Goal: Task Accomplishment & Management: Use online tool/utility

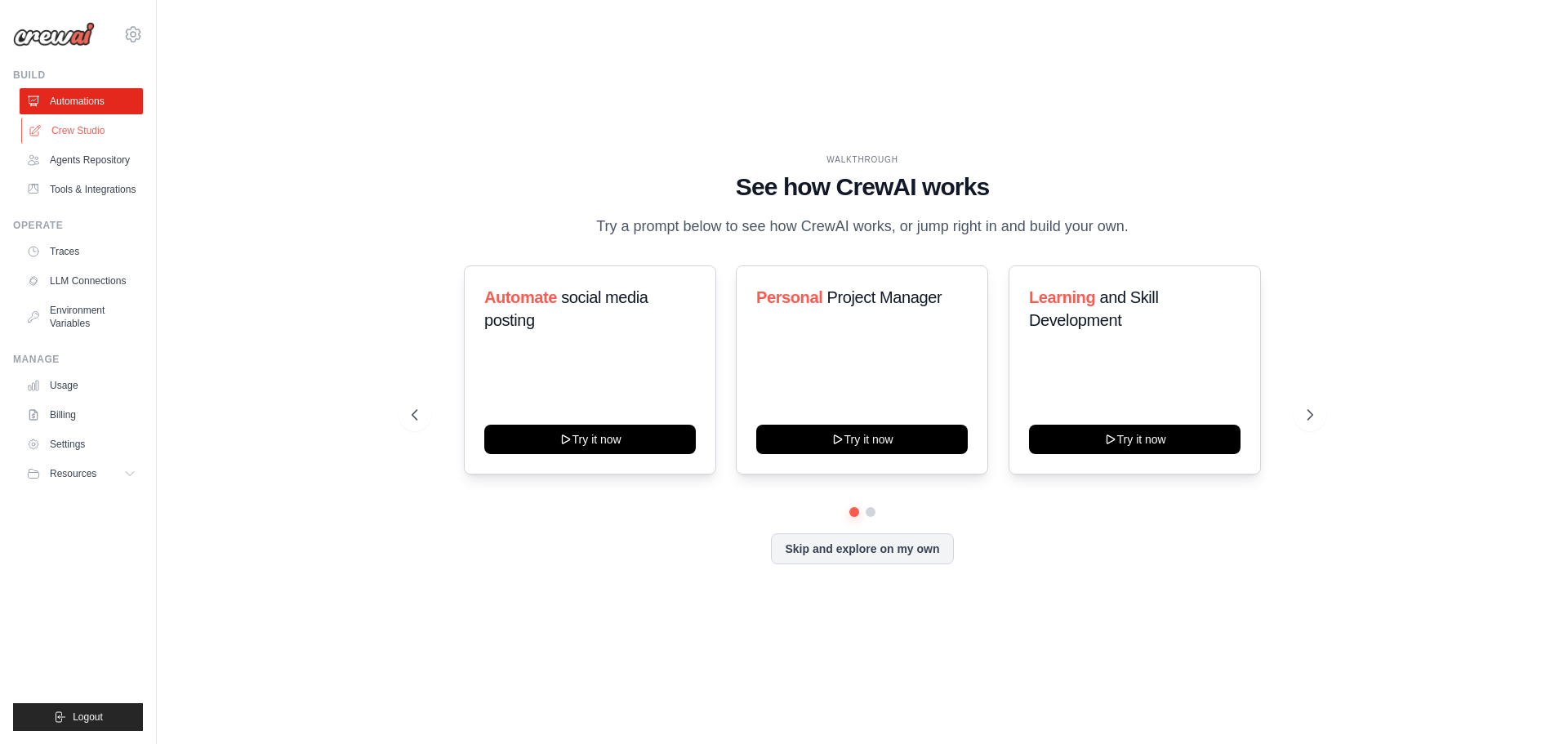
click at [86, 136] on link "Crew Studio" at bounding box center [83, 131] width 123 height 26
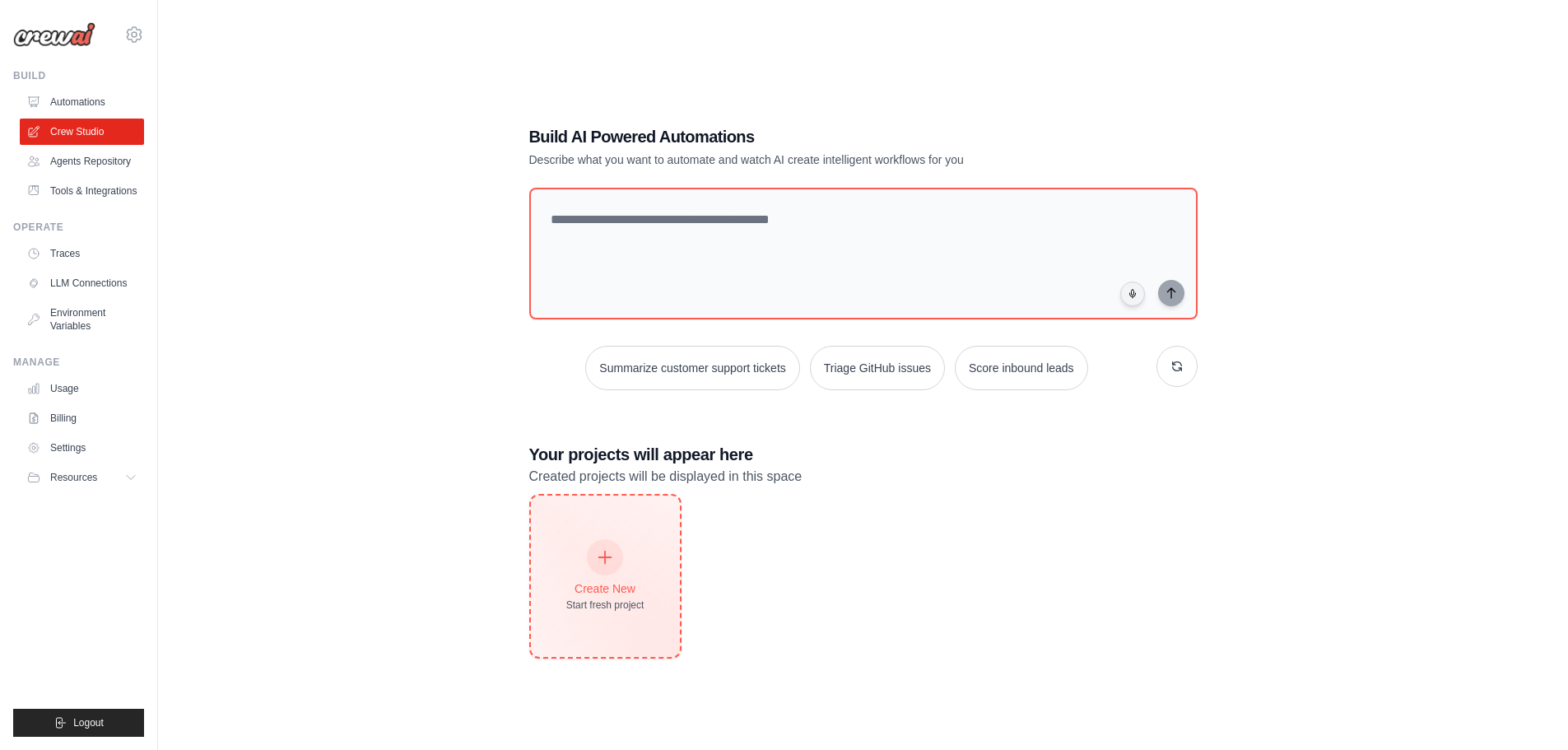
click at [609, 600] on div "Start fresh project" at bounding box center [606, 605] width 78 height 13
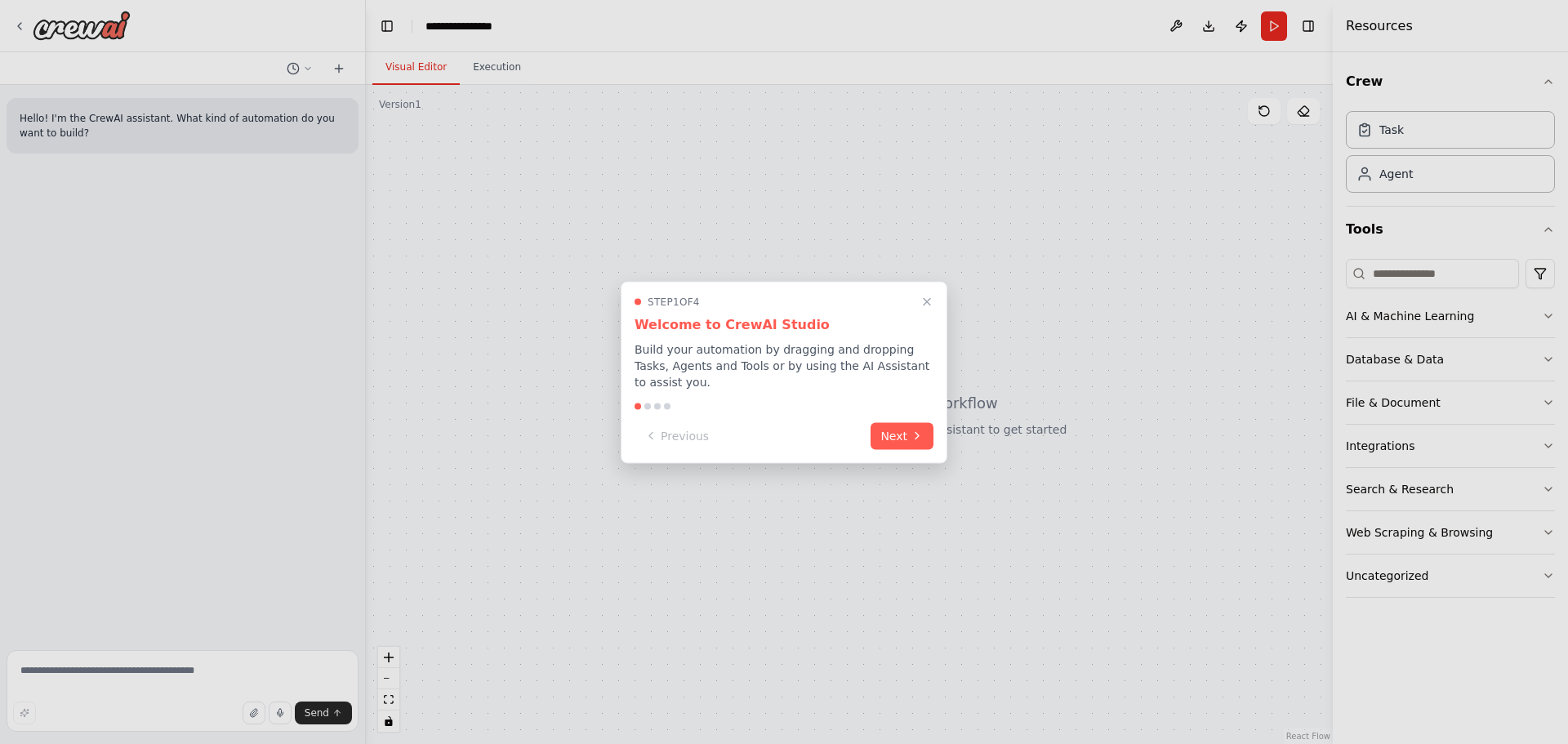
click at [905, 443] on div "Step 1 of 4 Welcome to CrewAI Studio Build your automation by dragging and drop…" at bounding box center [784, 372] width 326 height 183
click at [906, 433] on button "Next" at bounding box center [902, 433] width 63 height 27
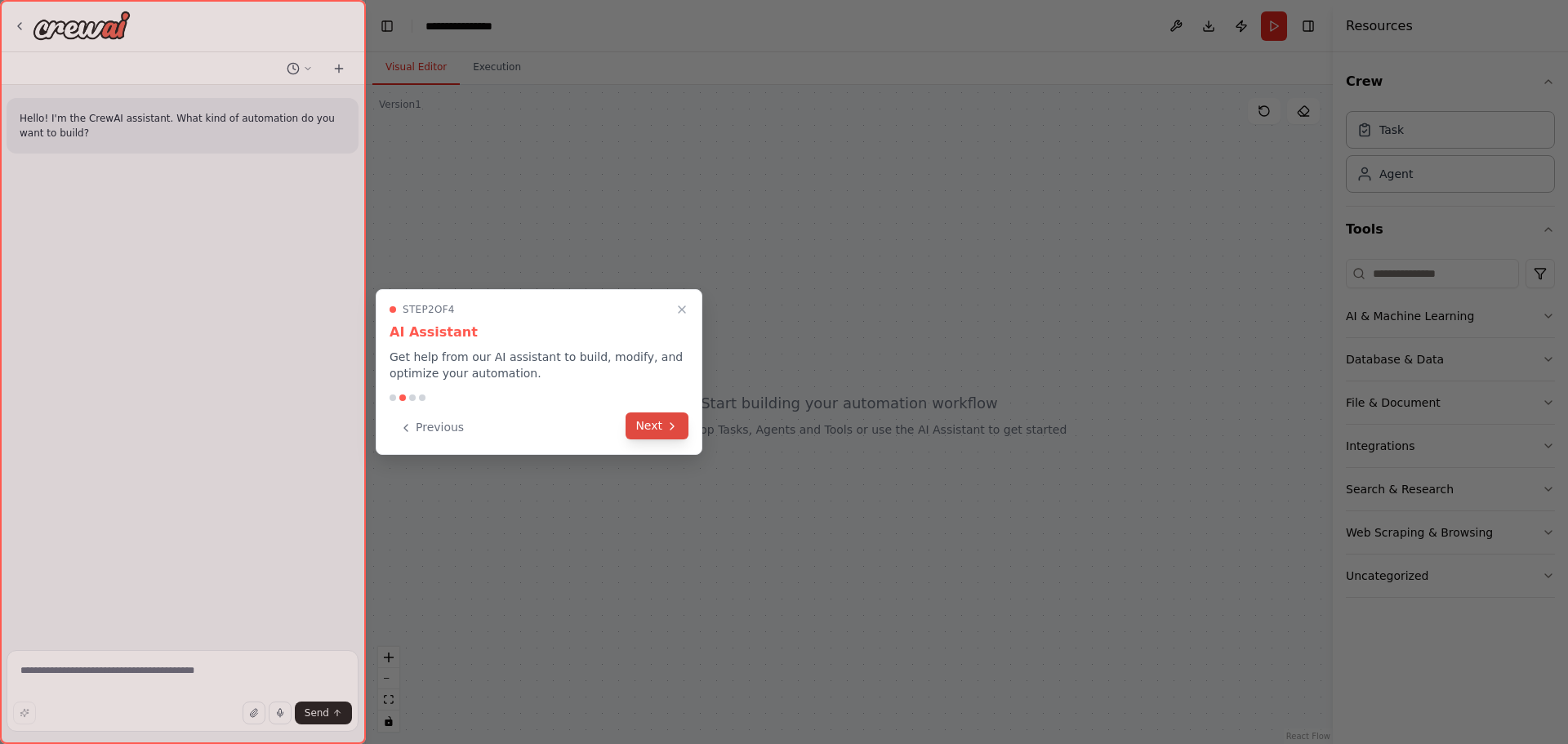
click at [650, 424] on button "Next" at bounding box center [657, 425] width 63 height 27
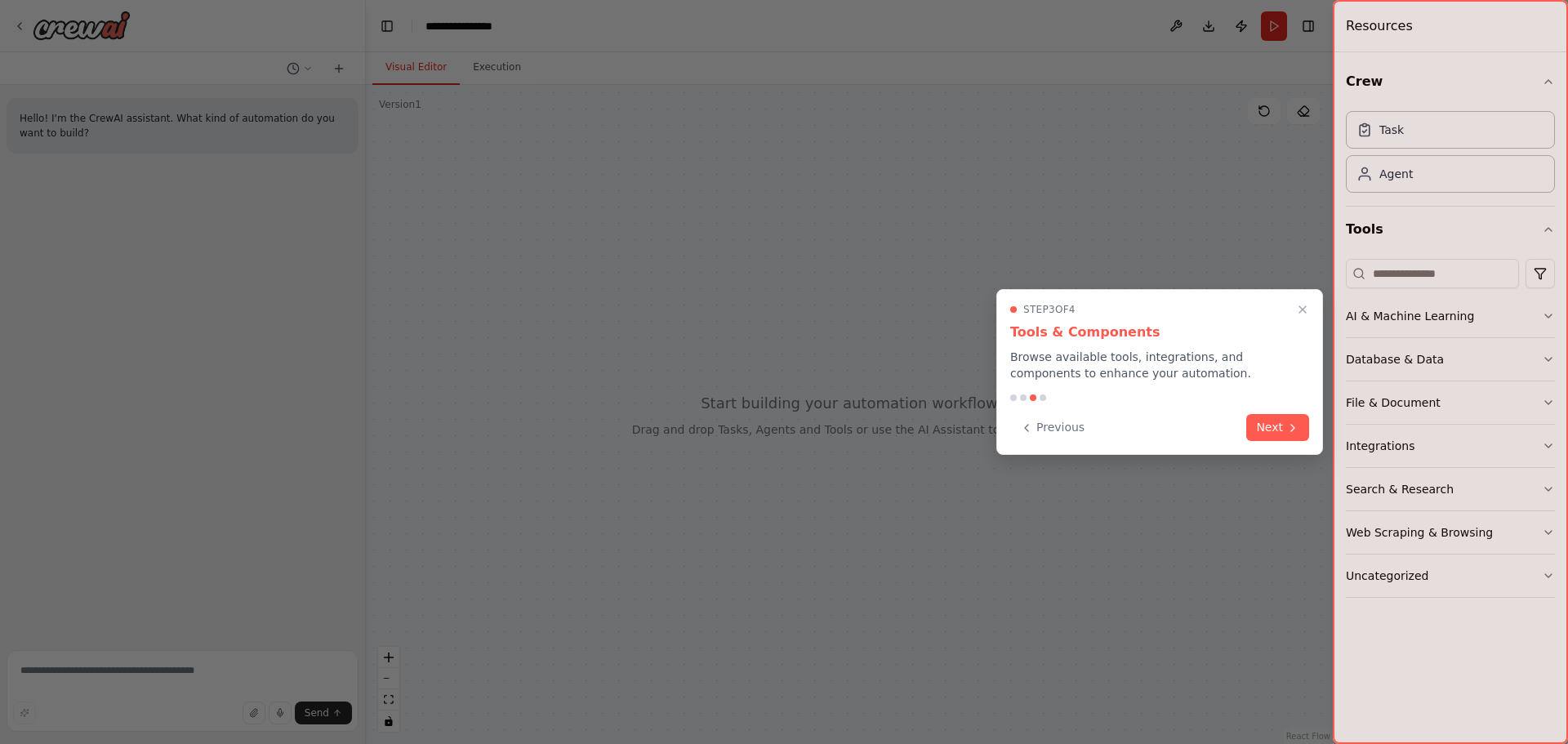
click at [1310, 432] on div "Step 3 of 4 Tools & Components Browse available tools, integrations, and compon…" at bounding box center [1159, 372] width 326 height 166
click at [1270, 428] on button "Next" at bounding box center [1277, 425] width 63 height 27
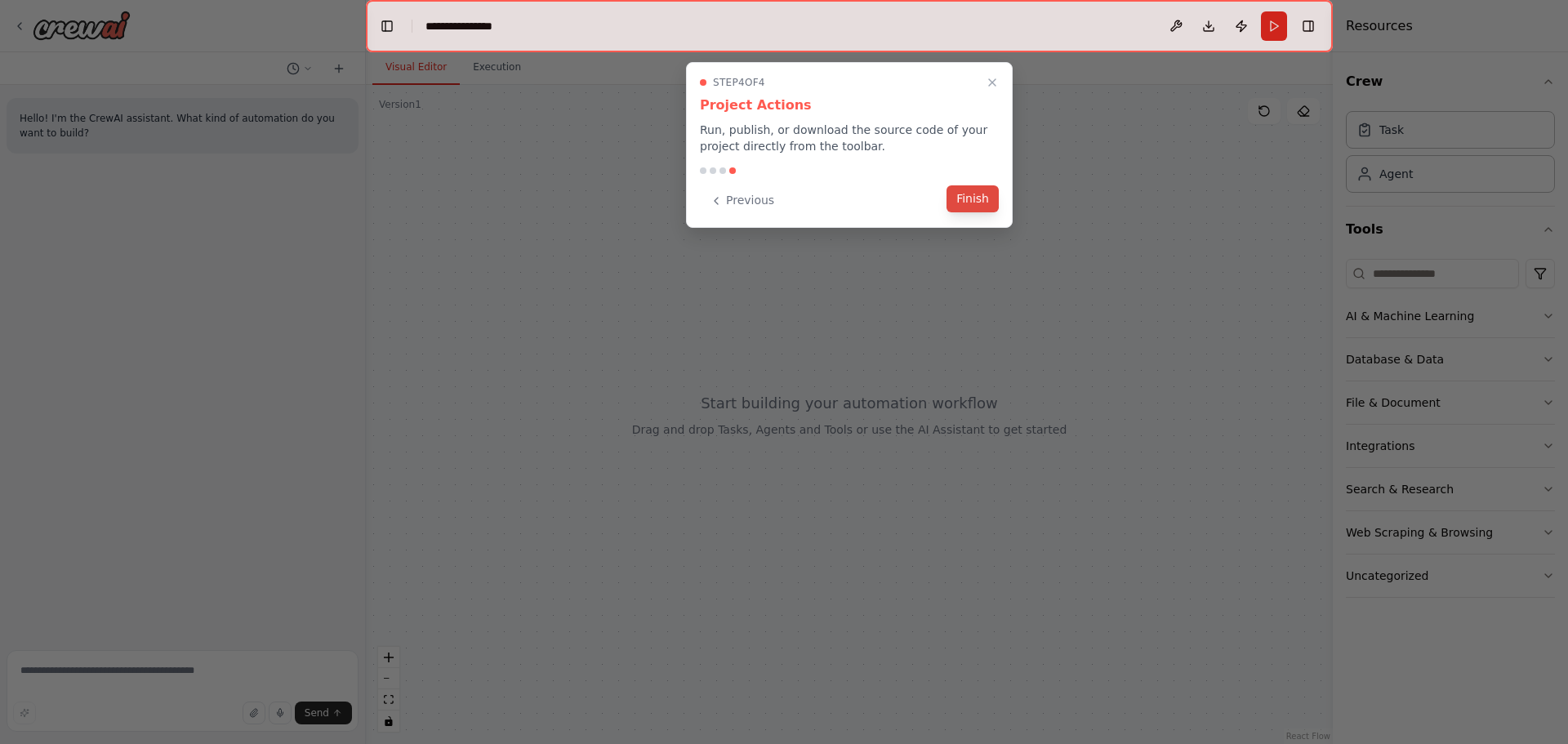
click at [976, 198] on button "Finish" at bounding box center [972, 198] width 53 height 27
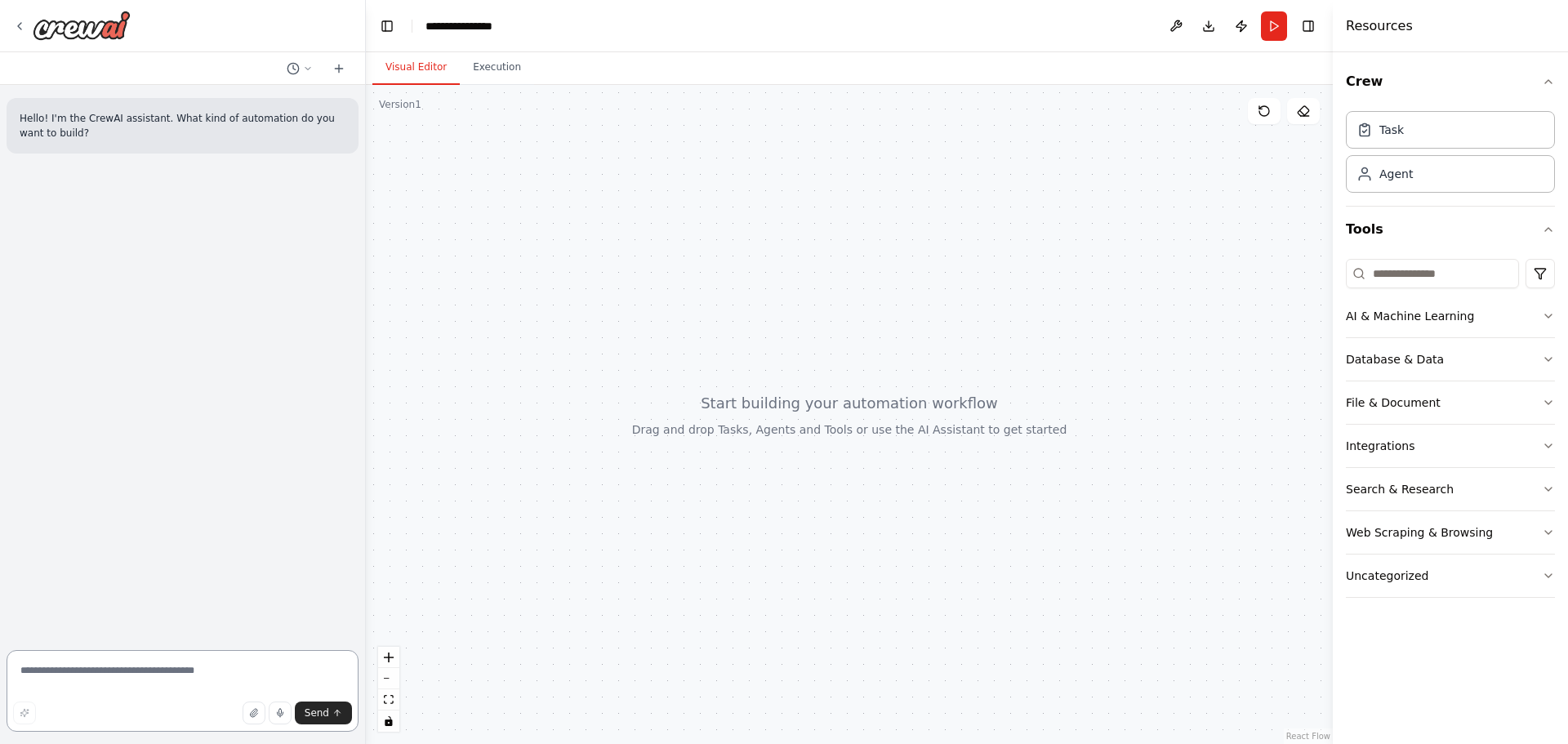
click at [147, 676] on textarea at bounding box center [183, 691] width 352 height 82
type textarea "**********"
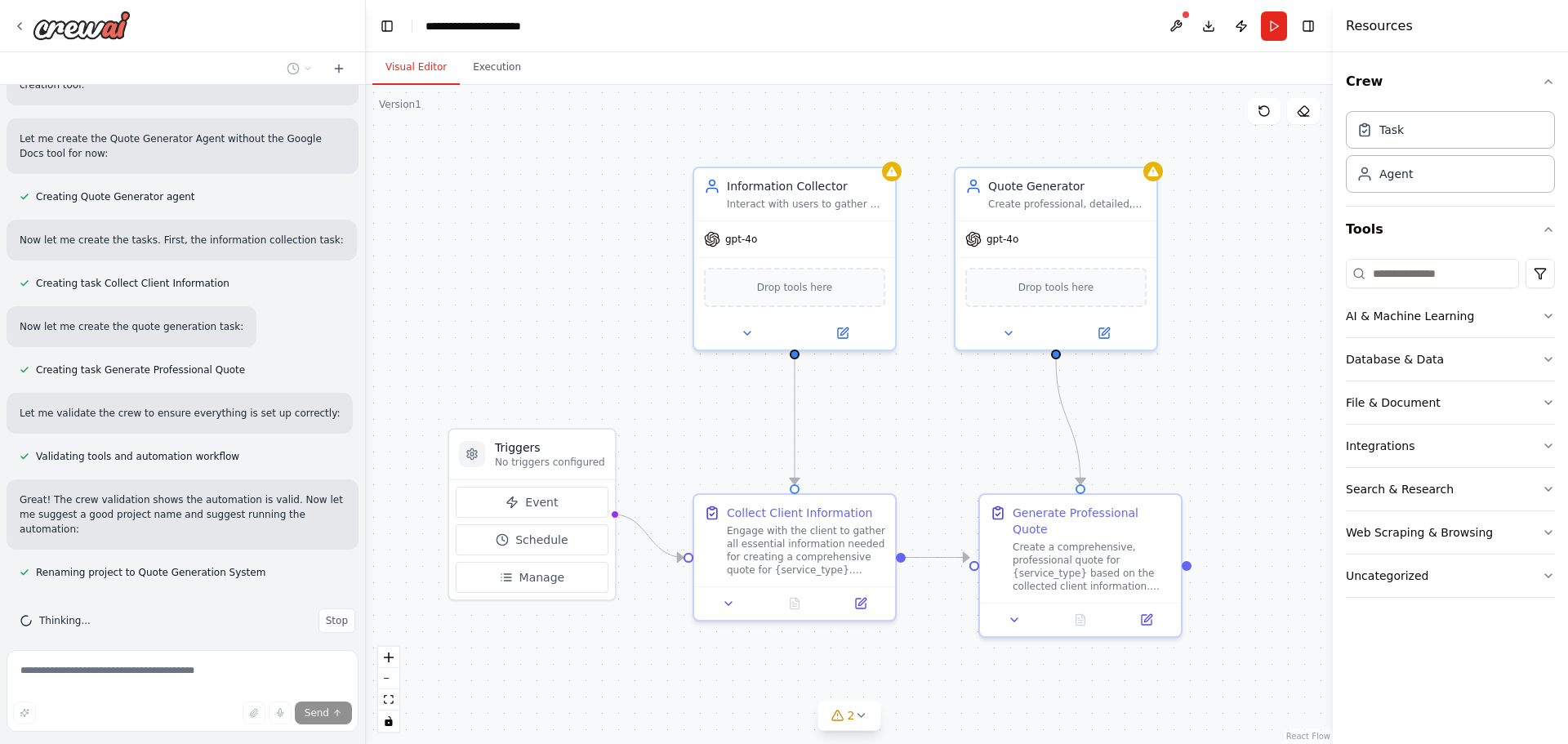
scroll to position [847, 0]
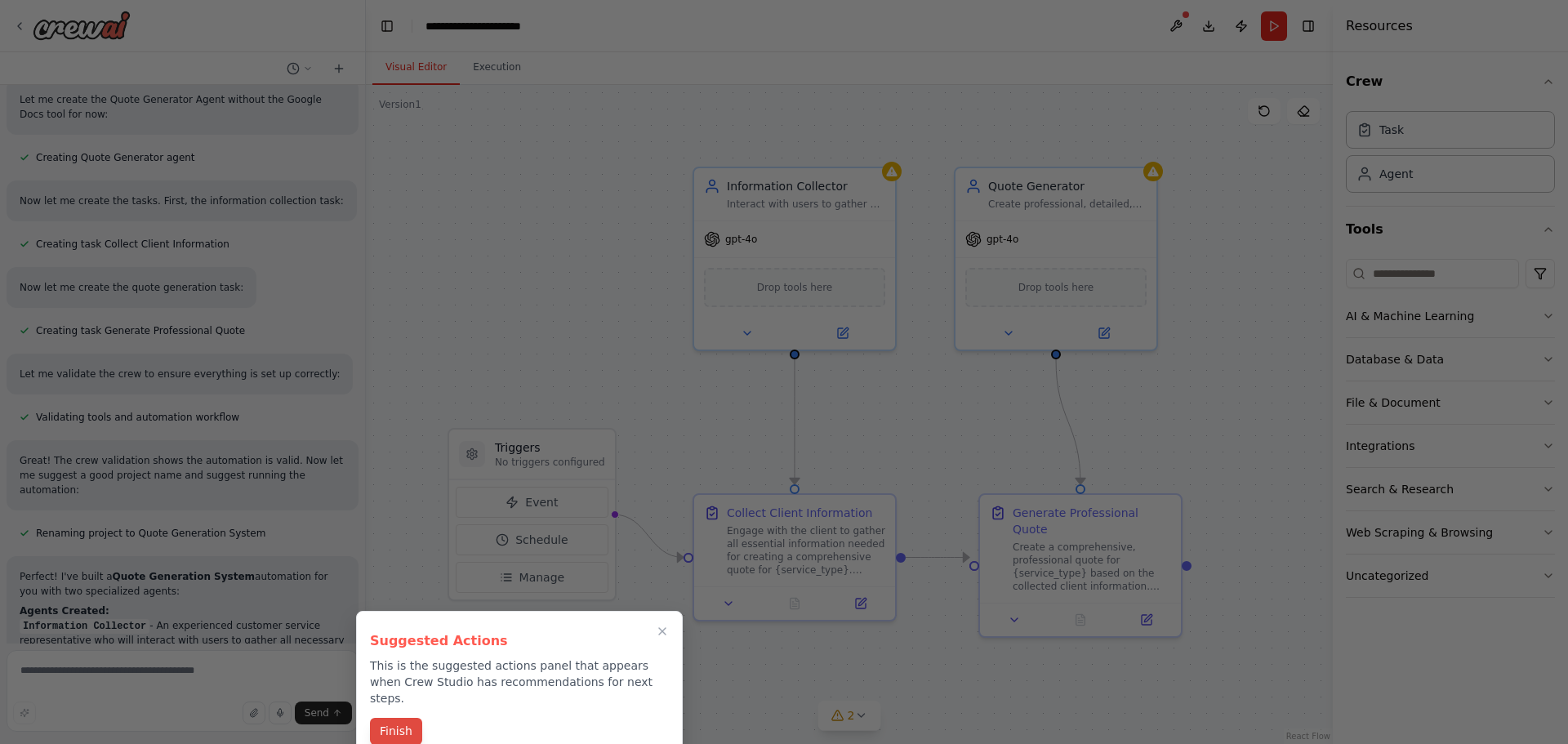
click at [396, 718] on button "Finish" at bounding box center [396, 731] width 53 height 27
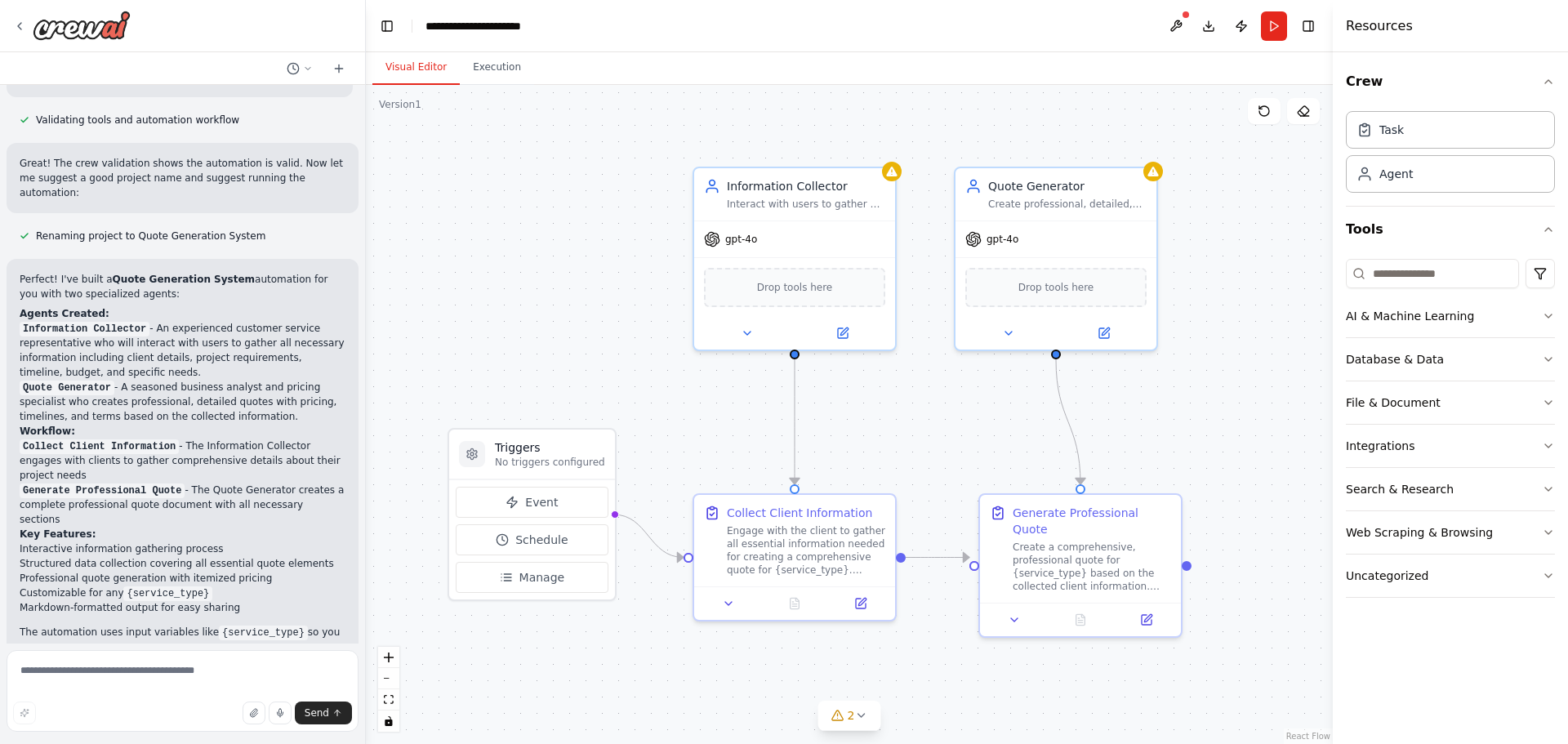
scroll to position [1174, 0]
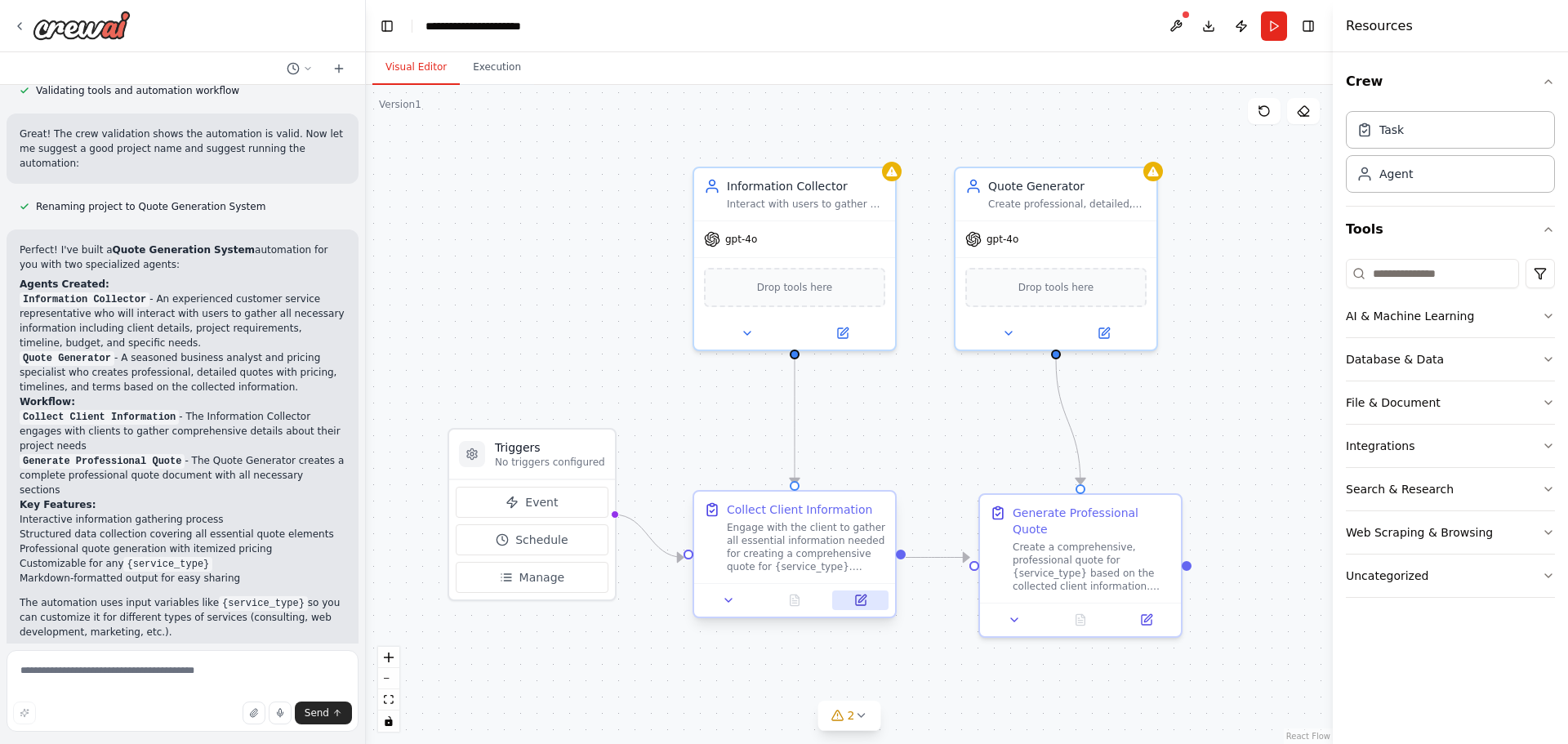
click at [864, 600] on icon at bounding box center [860, 599] width 9 height 9
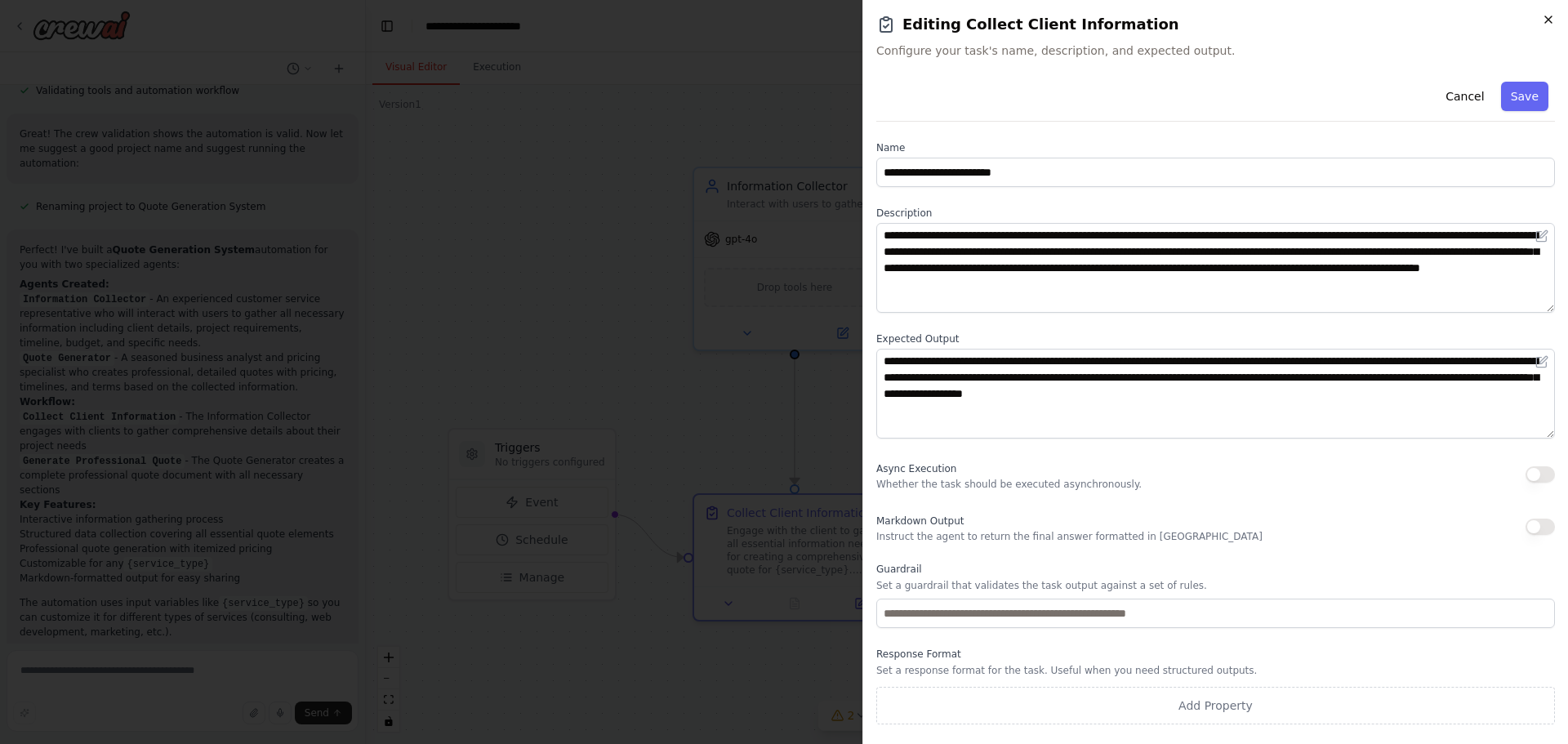
click at [1552, 21] on icon "button" at bounding box center [1548, 19] width 13 height 13
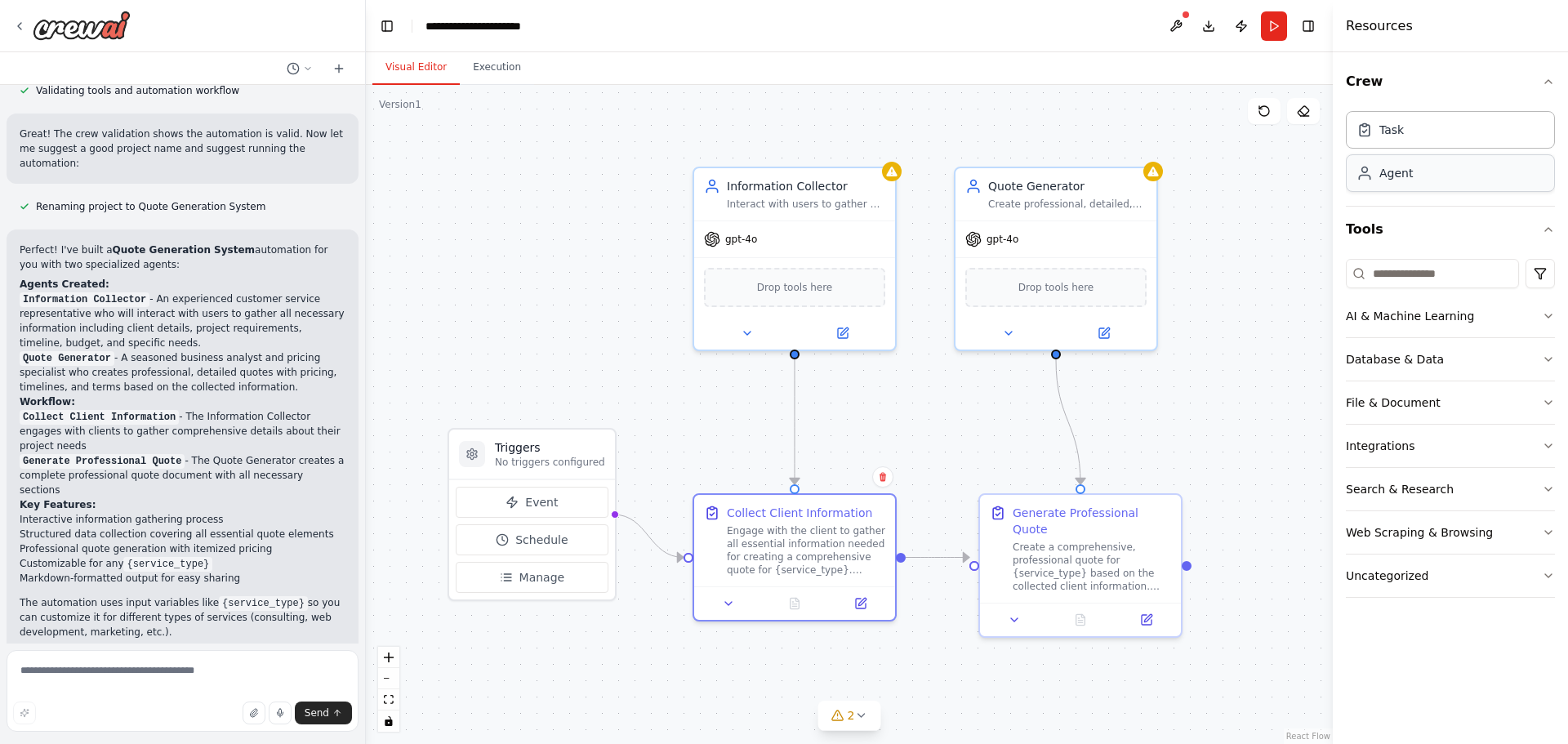
click at [1440, 181] on div "Agent" at bounding box center [1450, 173] width 209 height 38
click at [1484, 313] on button "AI & Machine Learning" at bounding box center [1450, 315] width 209 height 42
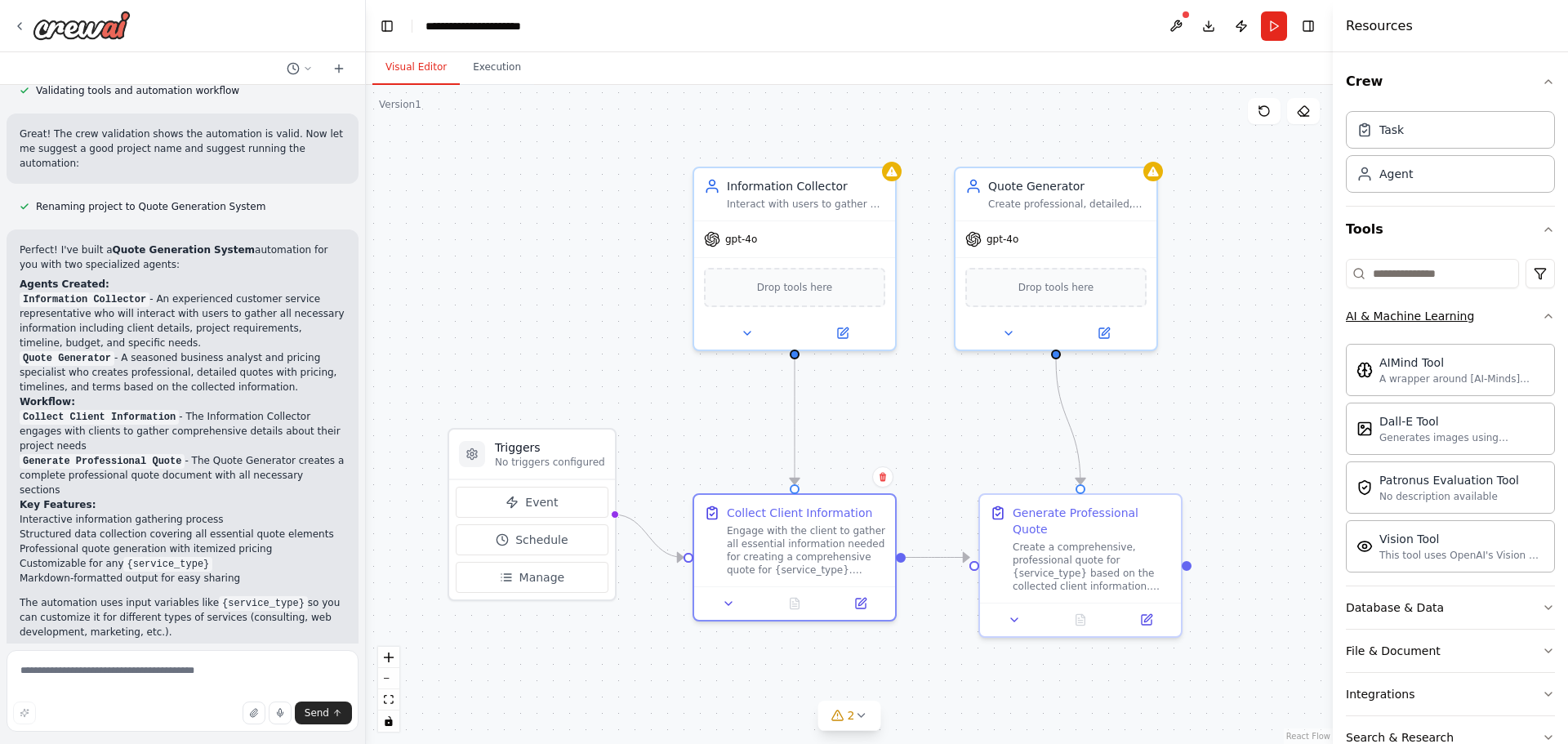
click at [1484, 313] on button "AI & Machine Learning" at bounding box center [1450, 315] width 209 height 42
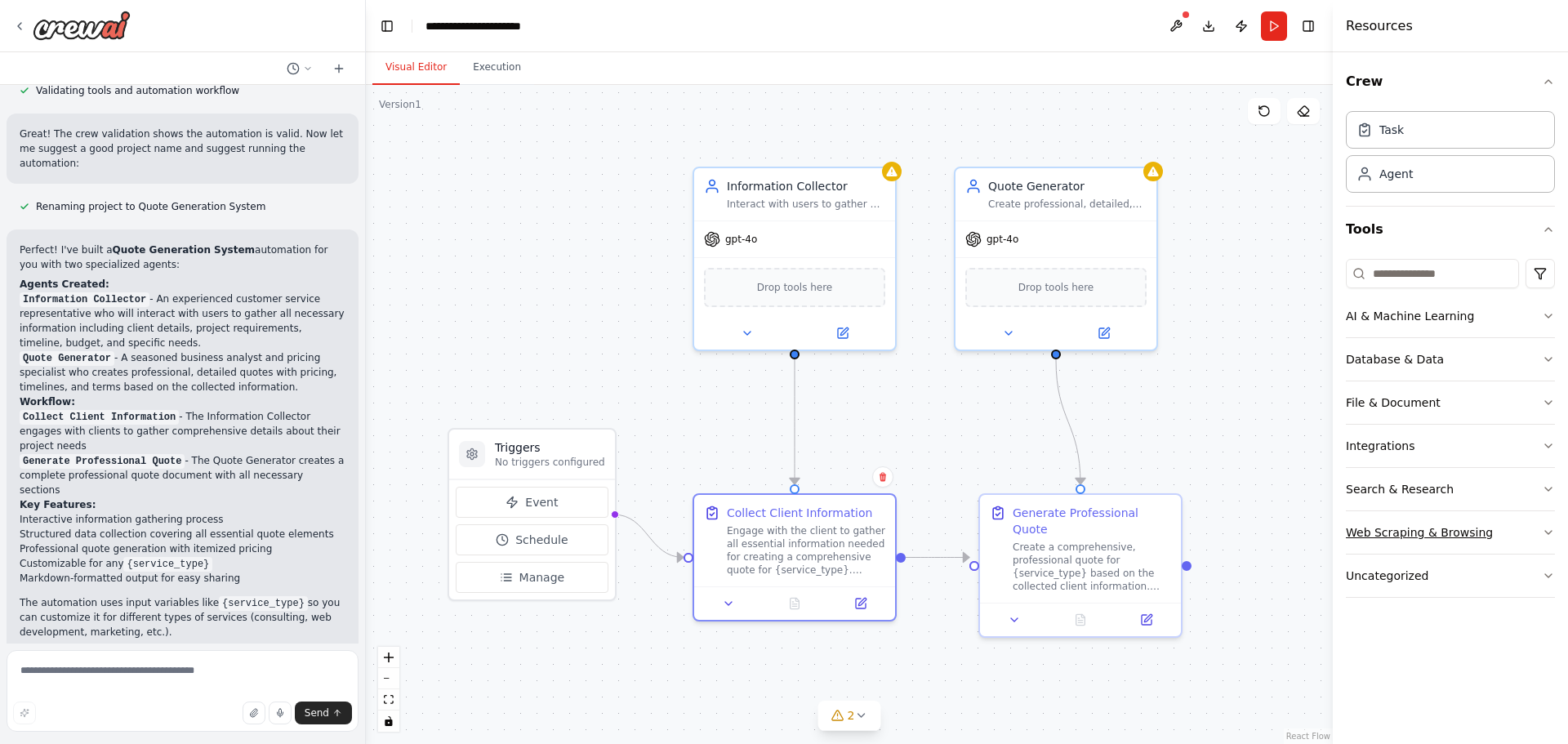
click at [1495, 536] on button "Web Scraping & Browsing" at bounding box center [1450, 532] width 209 height 42
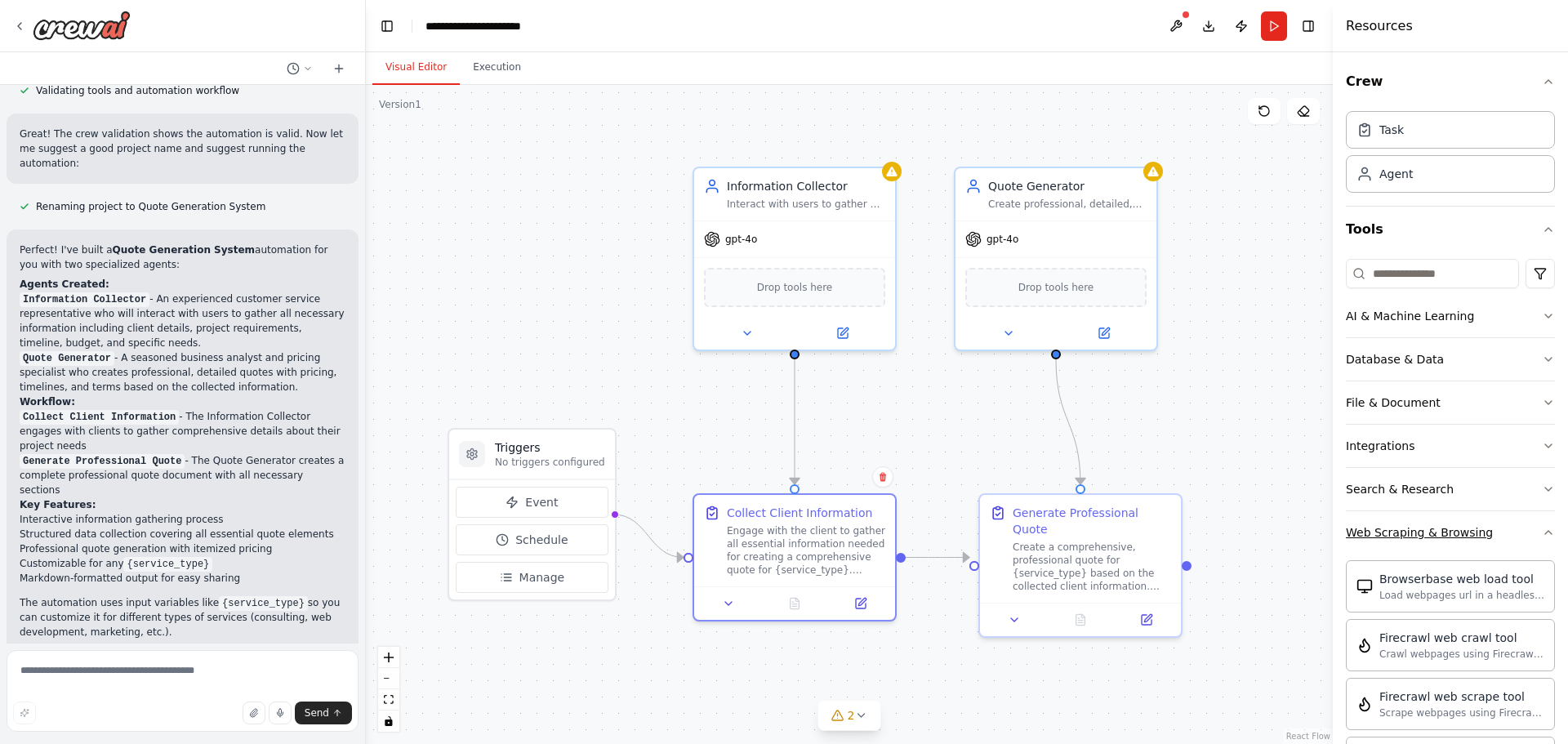
click at [1495, 536] on button "Web Scraping & Browsing" at bounding box center [1450, 532] width 209 height 42
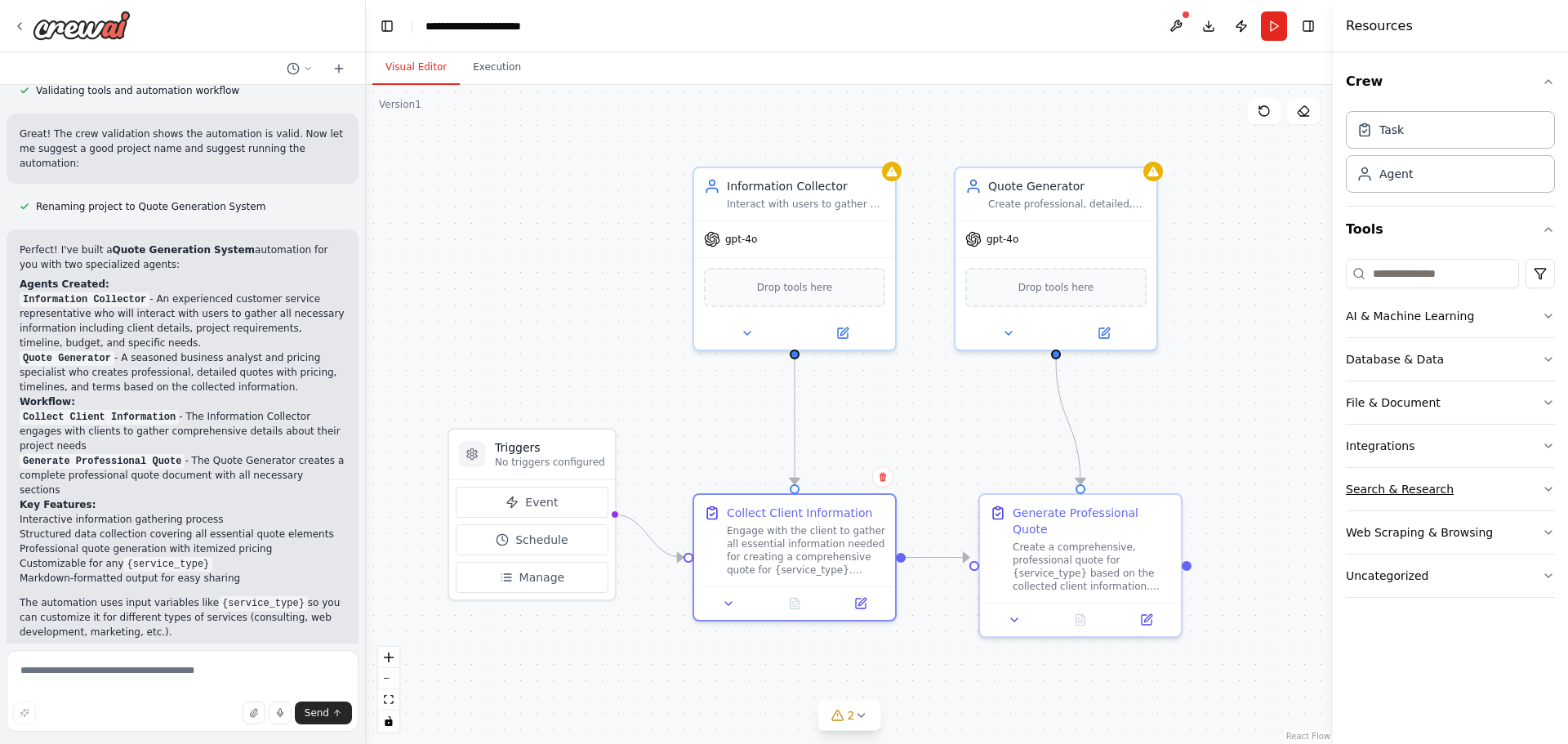
click at [1477, 493] on button "Search & Research" at bounding box center [1450, 488] width 209 height 42
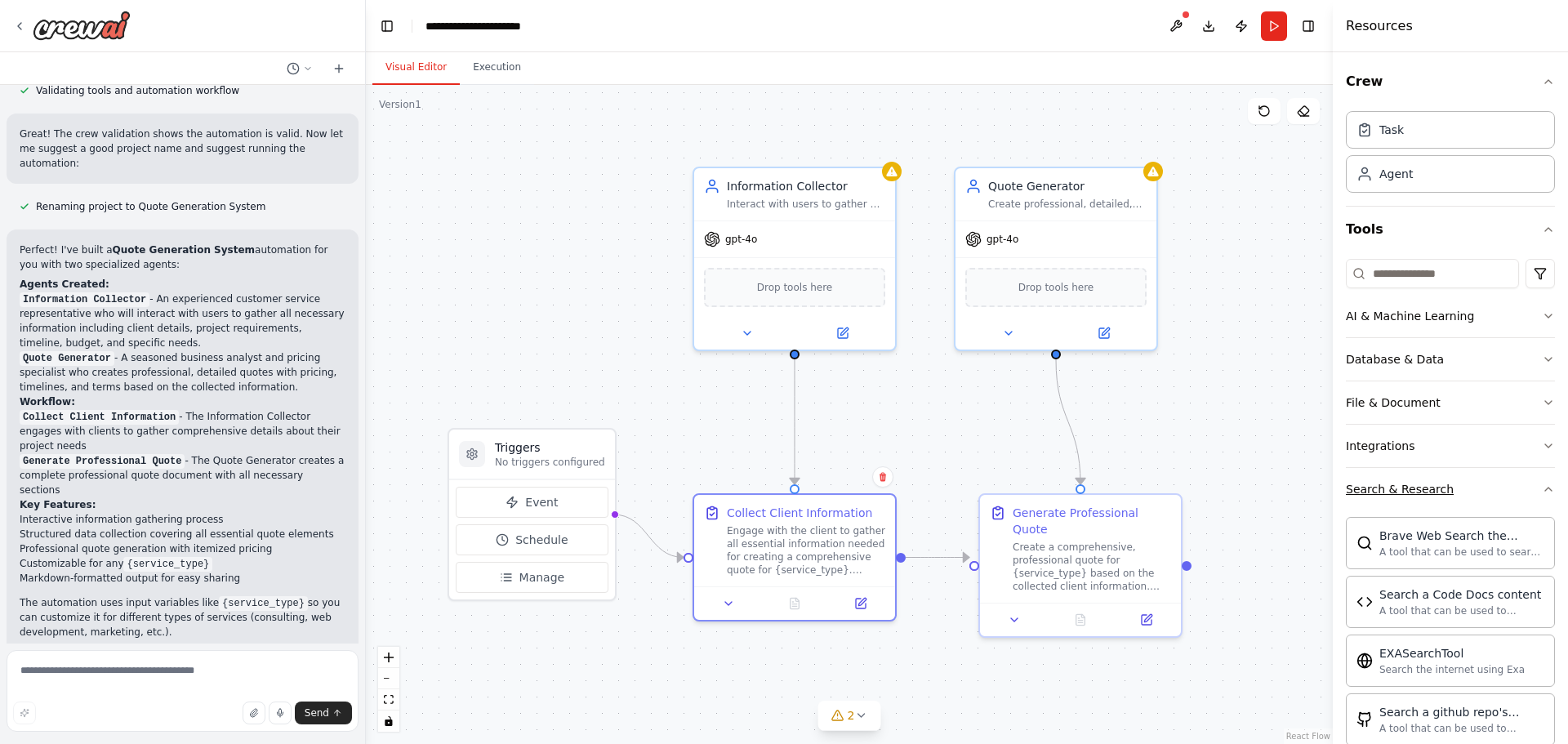
click at [1477, 493] on button "Search & Research" at bounding box center [1450, 488] width 209 height 42
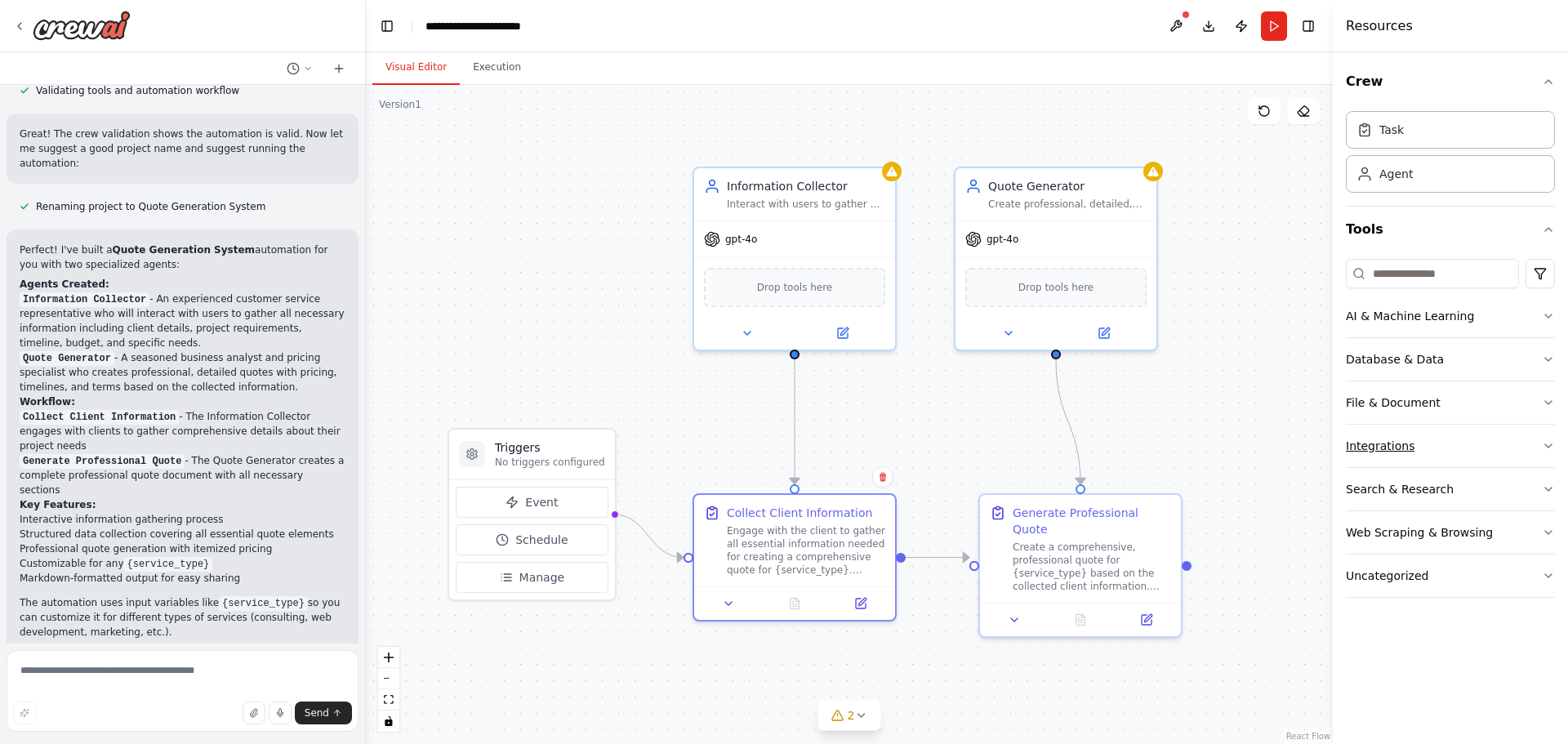
click at [1457, 440] on button "Integrations" at bounding box center [1450, 445] width 209 height 42
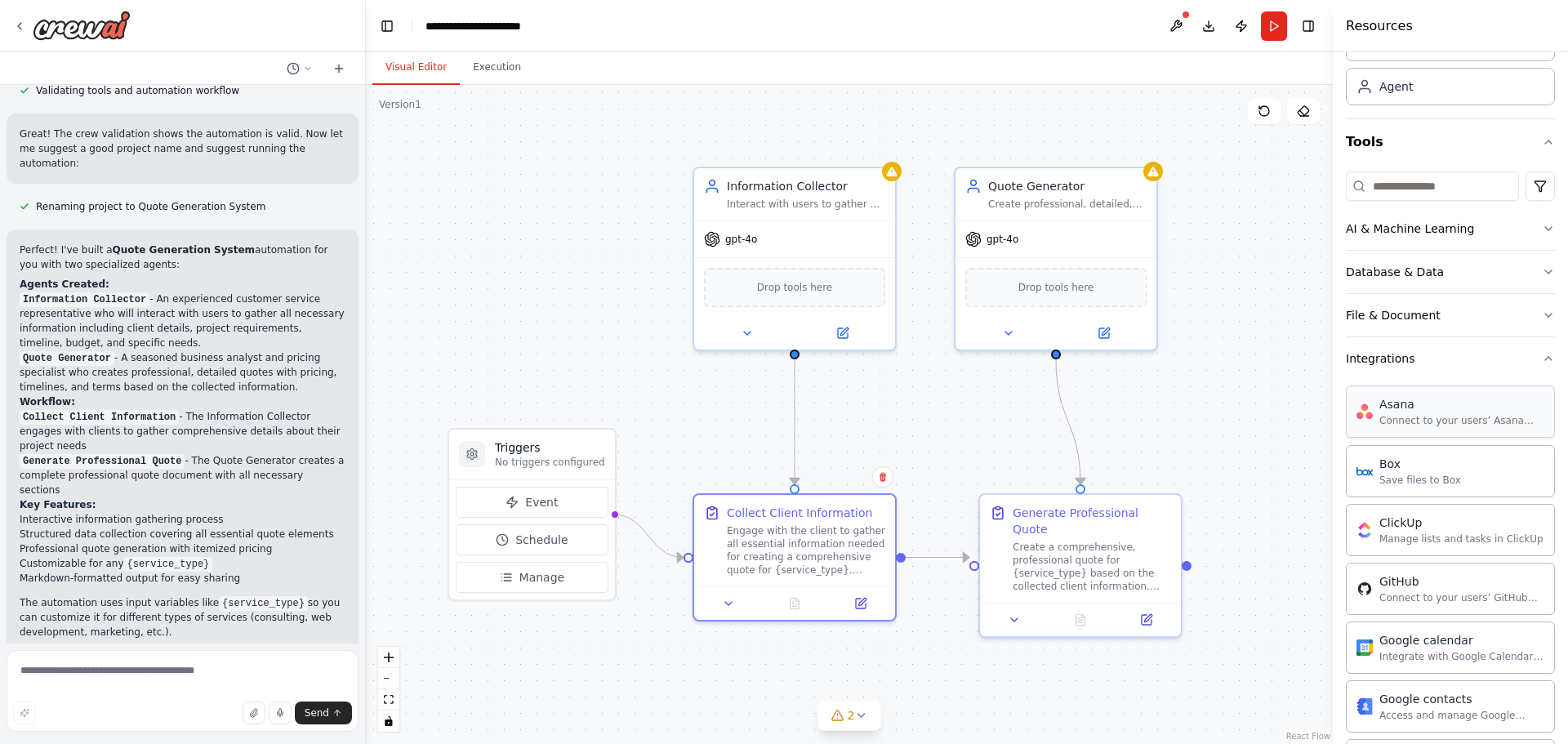
scroll to position [0, 0]
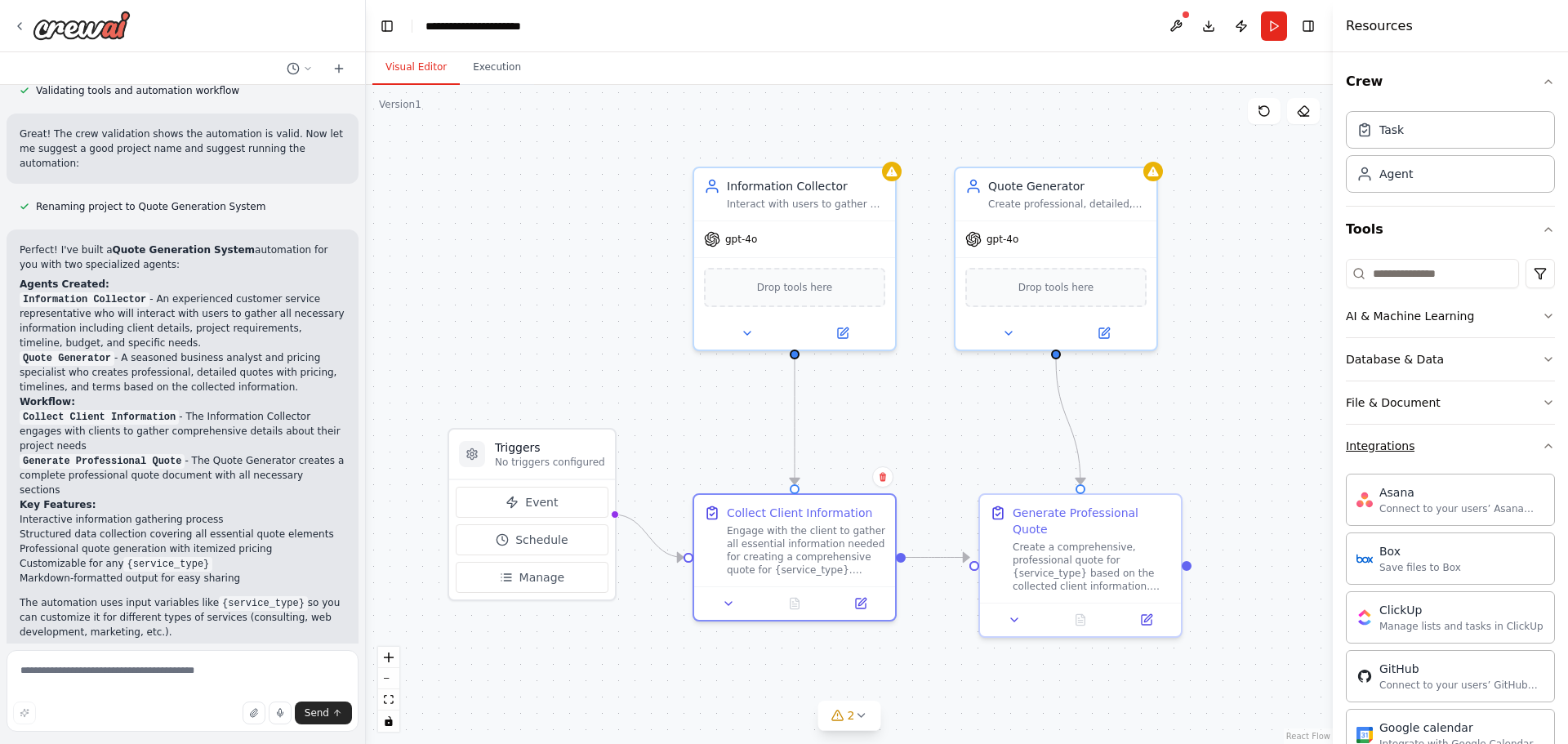
click at [1464, 437] on button "Integrations" at bounding box center [1450, 445] width 209 height 42
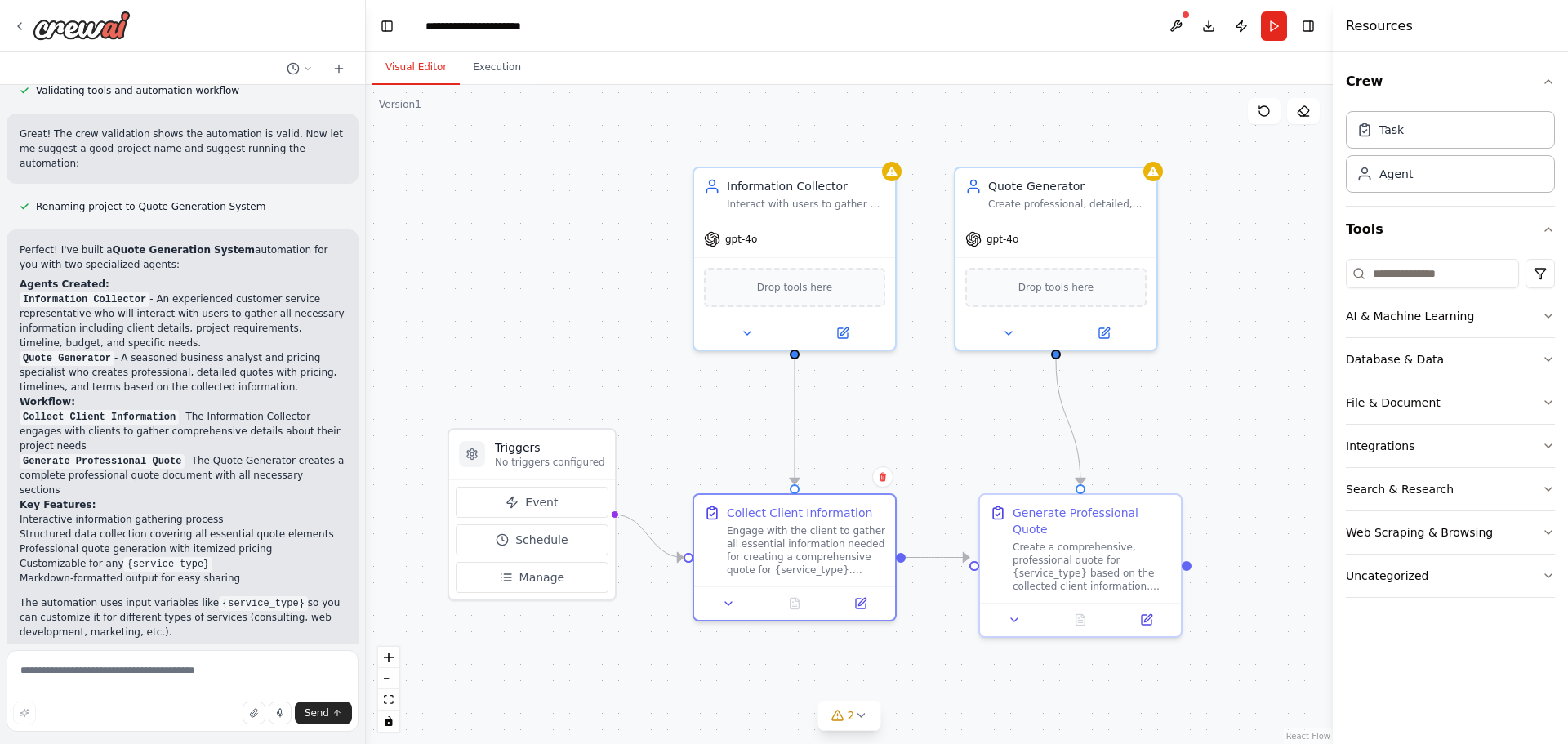
click at [1491, 574] on button "Uncategorized" at bounding box center [1450, 575] width 209 height 42
click at [1489, 358] on button "Database & Data" at bounding box center [1450, 359] width 209 height 42
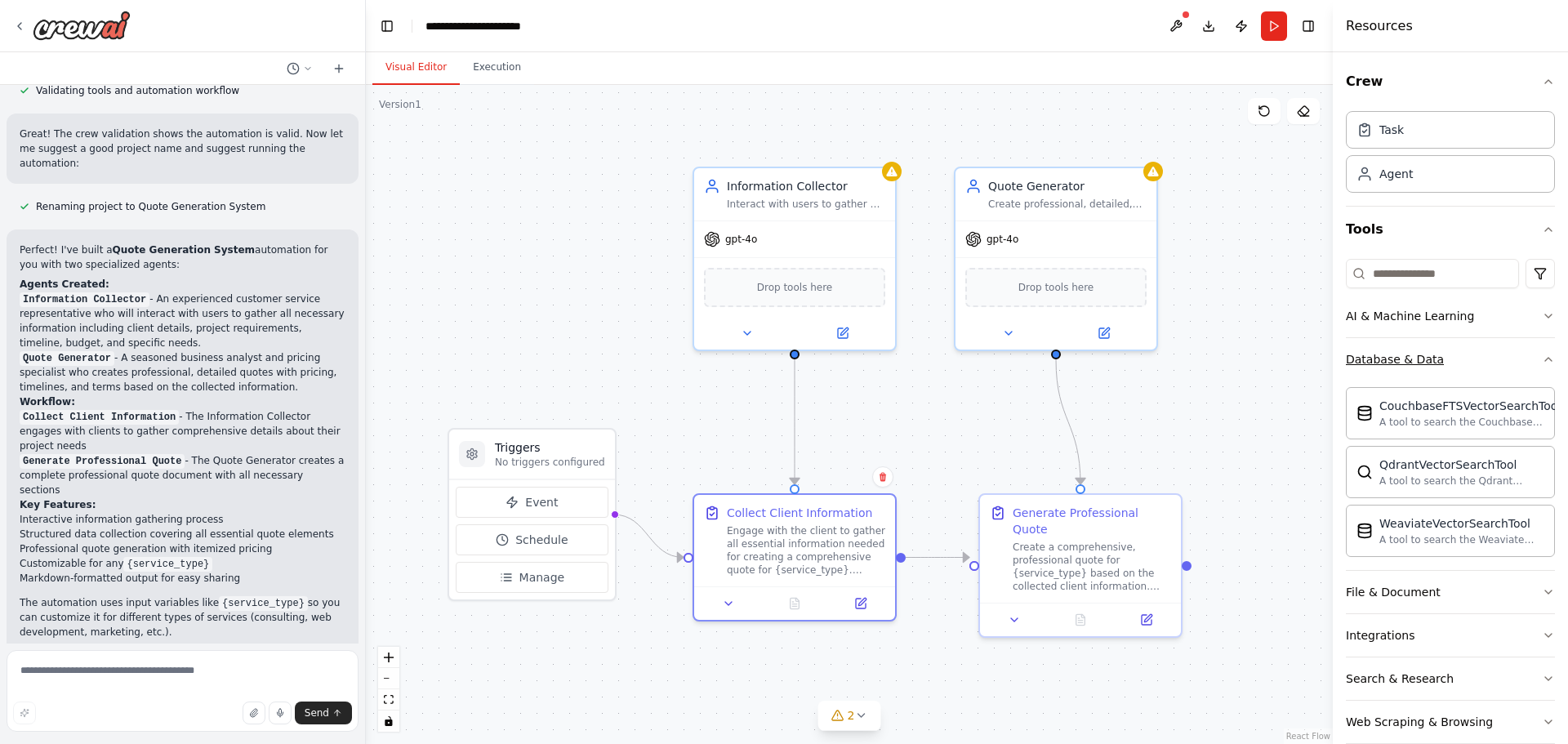
click at [1489, 358] on button "Database & Data" at bounding box center [1450, 359] width 209 height 42
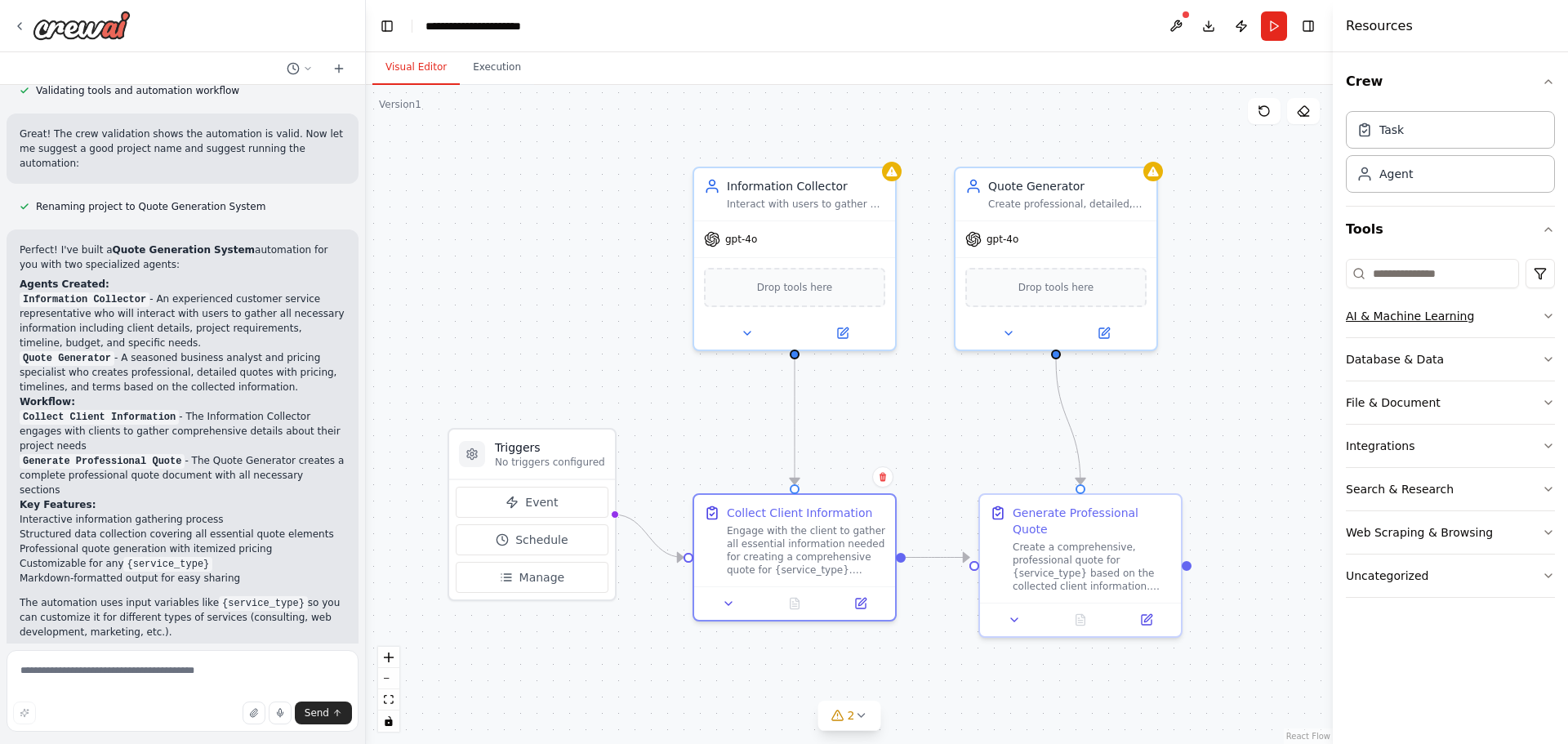
click at [1494, 309] on button "AI & Machine Learning" at bounding box center [1450, 315] width 209 height 42
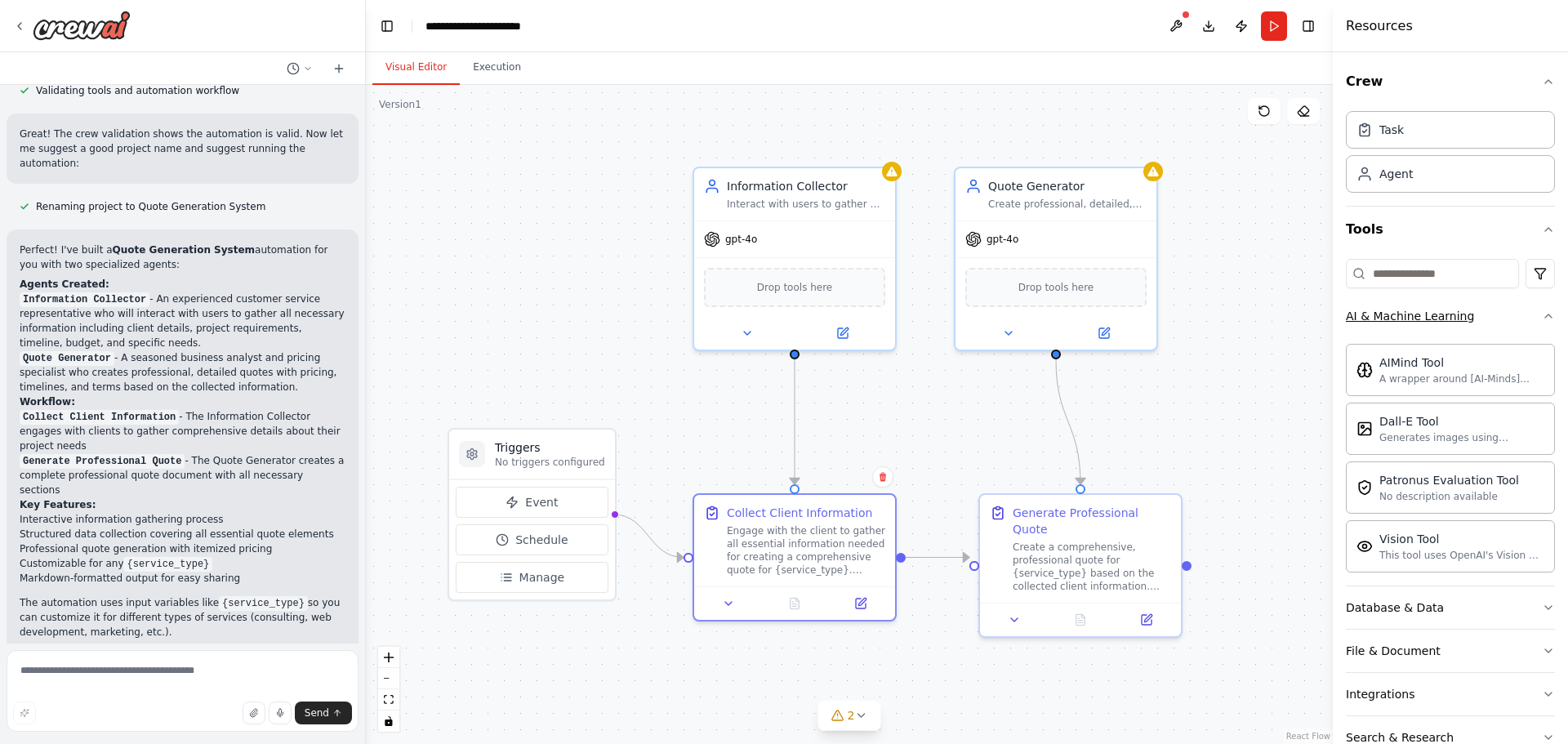
click at [1494, 309] on button "AI & Machine Learning" at bounding box center [1450, 315] width 209 height 42
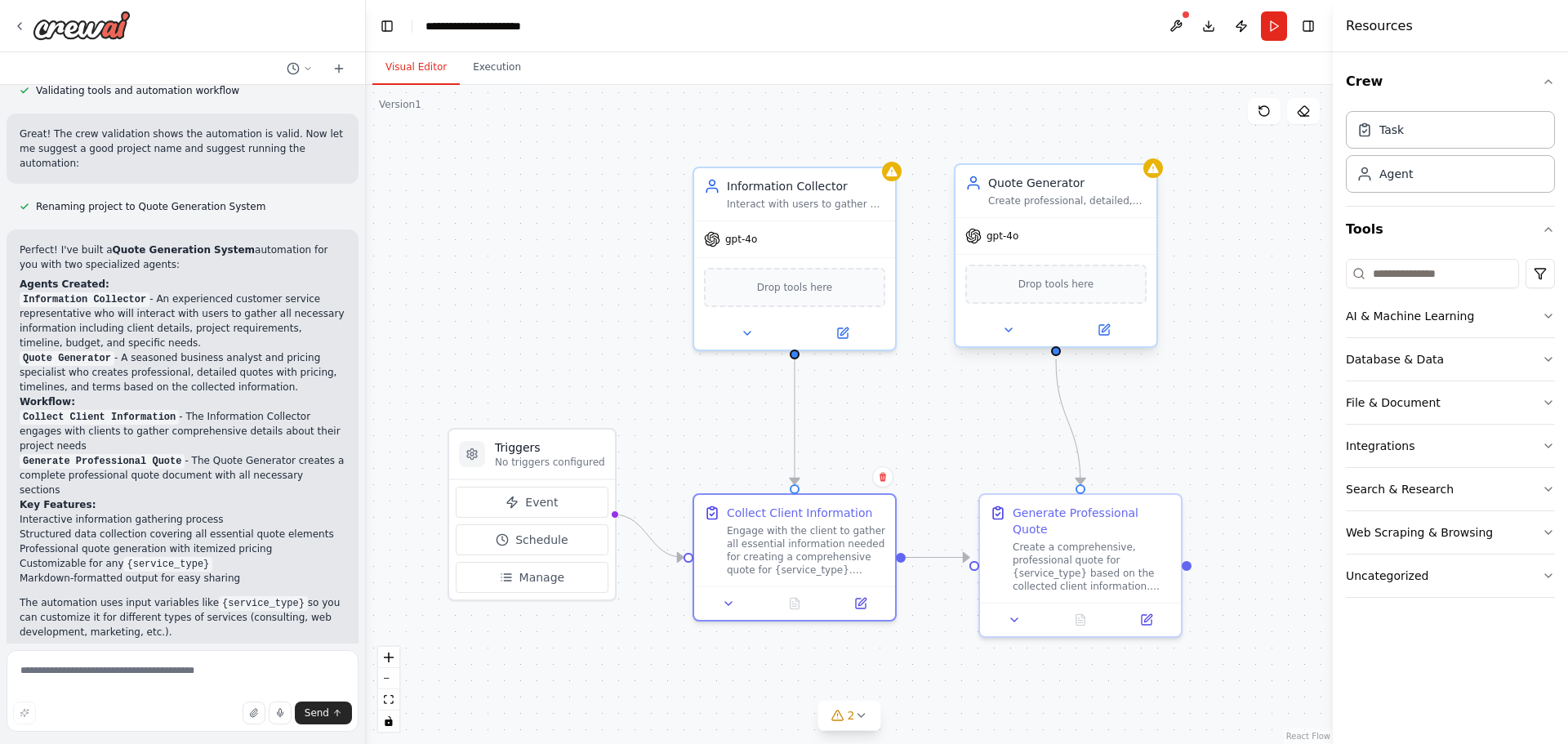
click at [1020, 280] on div "Drop tools here" at bounding box center [1056, 284] width 182 height 40
click at [1011, 336] on icon at bounding box center [1008, 330] width 13 height 13
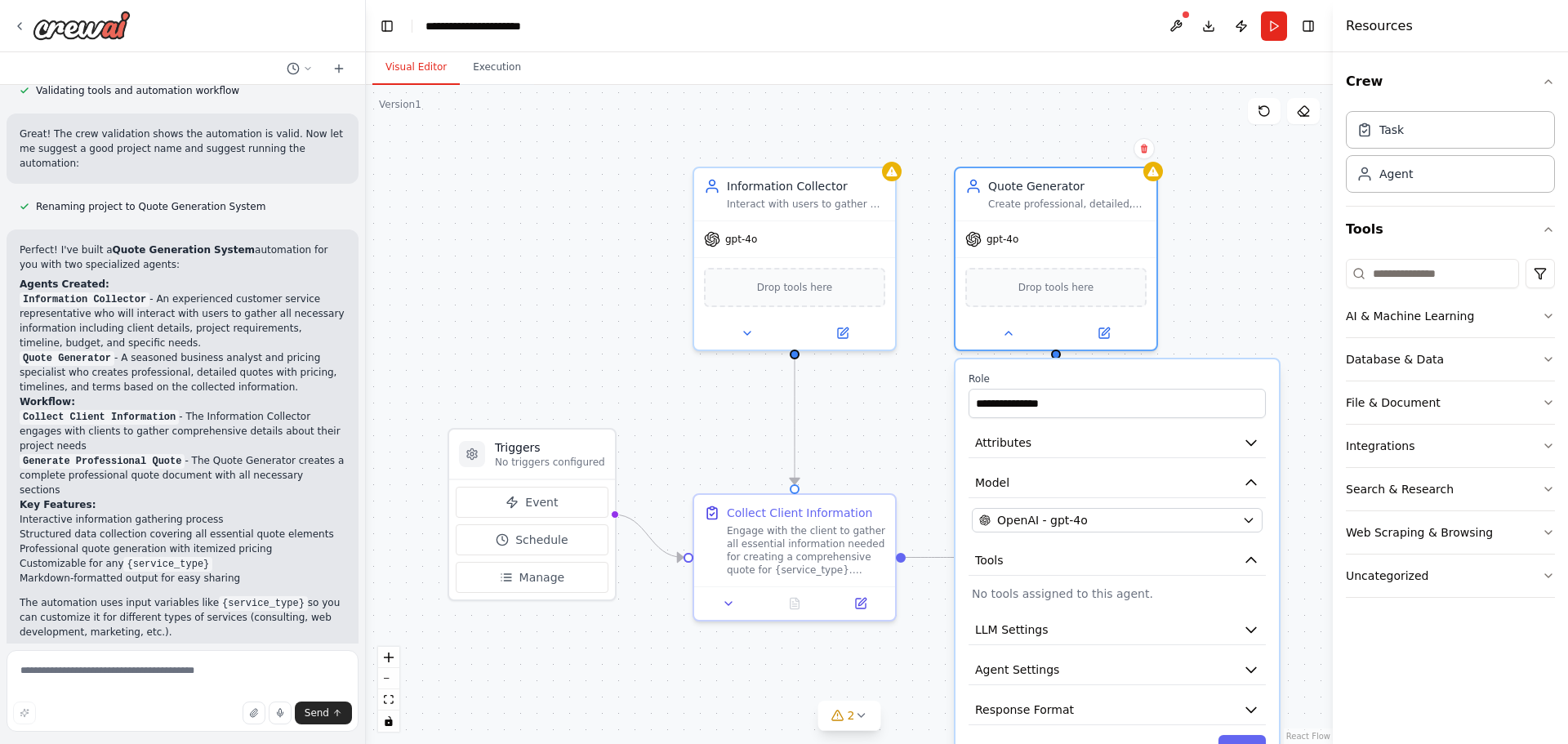
click at [1168, 604] on div "**********" at bounding box center [1118, 568] width 324 height 418
click at [1241, 301] on div ".deletable-edge-delete-btn { width: 20px; height: 20px; border: 0px solid #ffff…" at bounding box center [849, 414] width 967 height 659
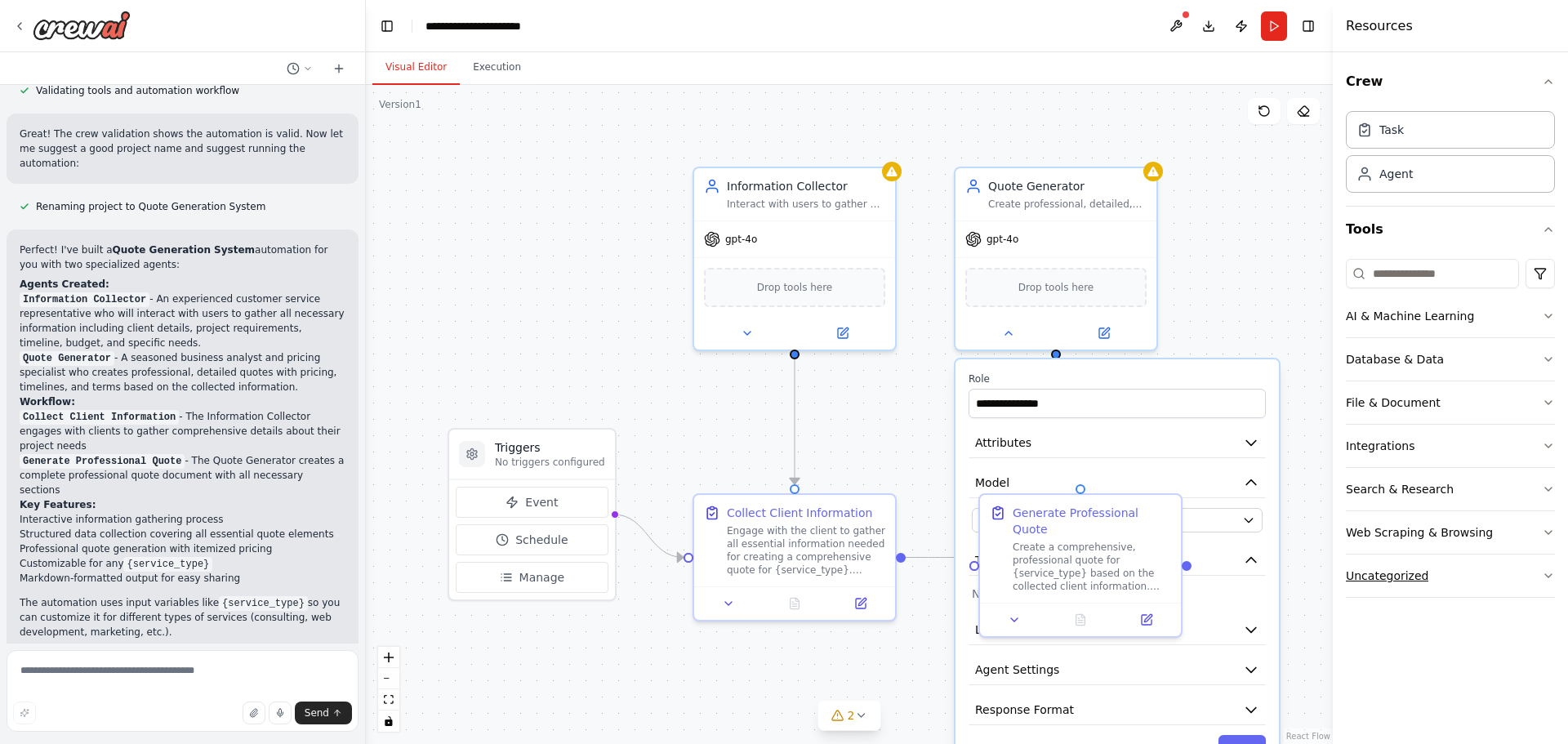
click at [1431, 590] on button "Uncategorized" at bounding box center [1450, 575] width 209 height 42
click at [1171, 21] on button at bounding box center [1176, 26] width 26 height 29
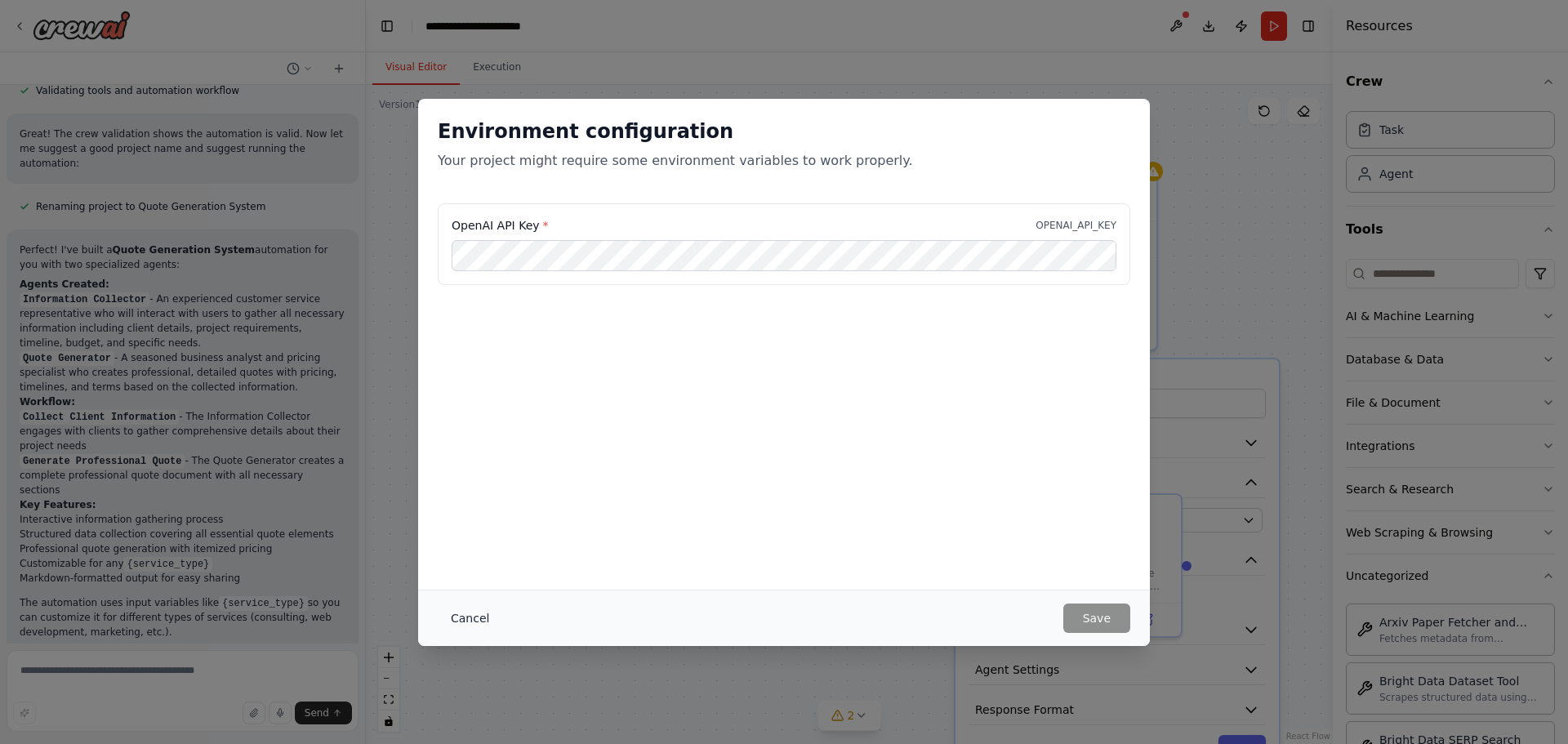
click at [471, 621] on button "Cancel" at bounding box center [469, 618] width 65 height 29
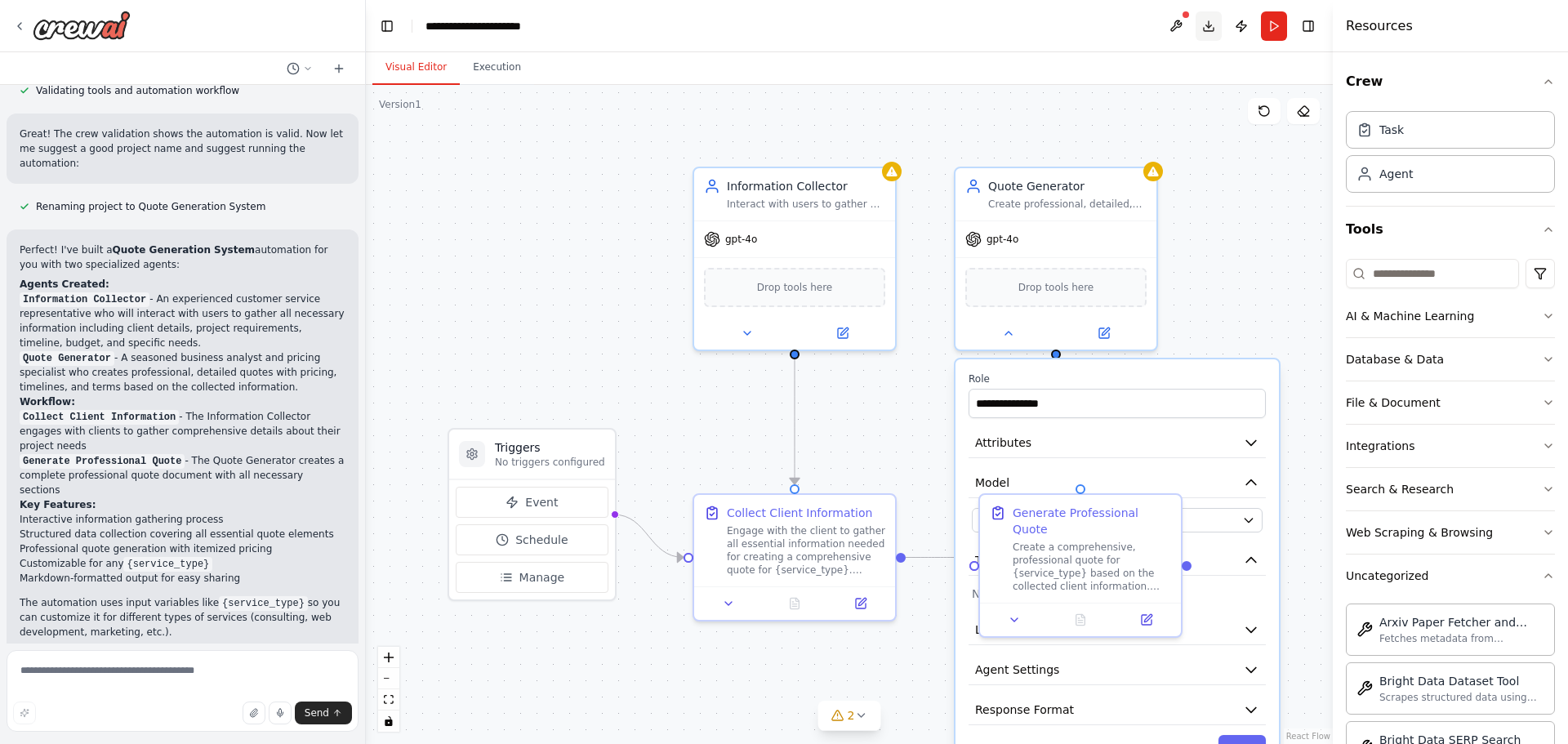
click at [1211, 25] on button "Download" at bounding box center [1209, 26] width 26 height 29
click at [1240, 31] on button "Publish" at bounding box center [1241, 26] width 26 height 29
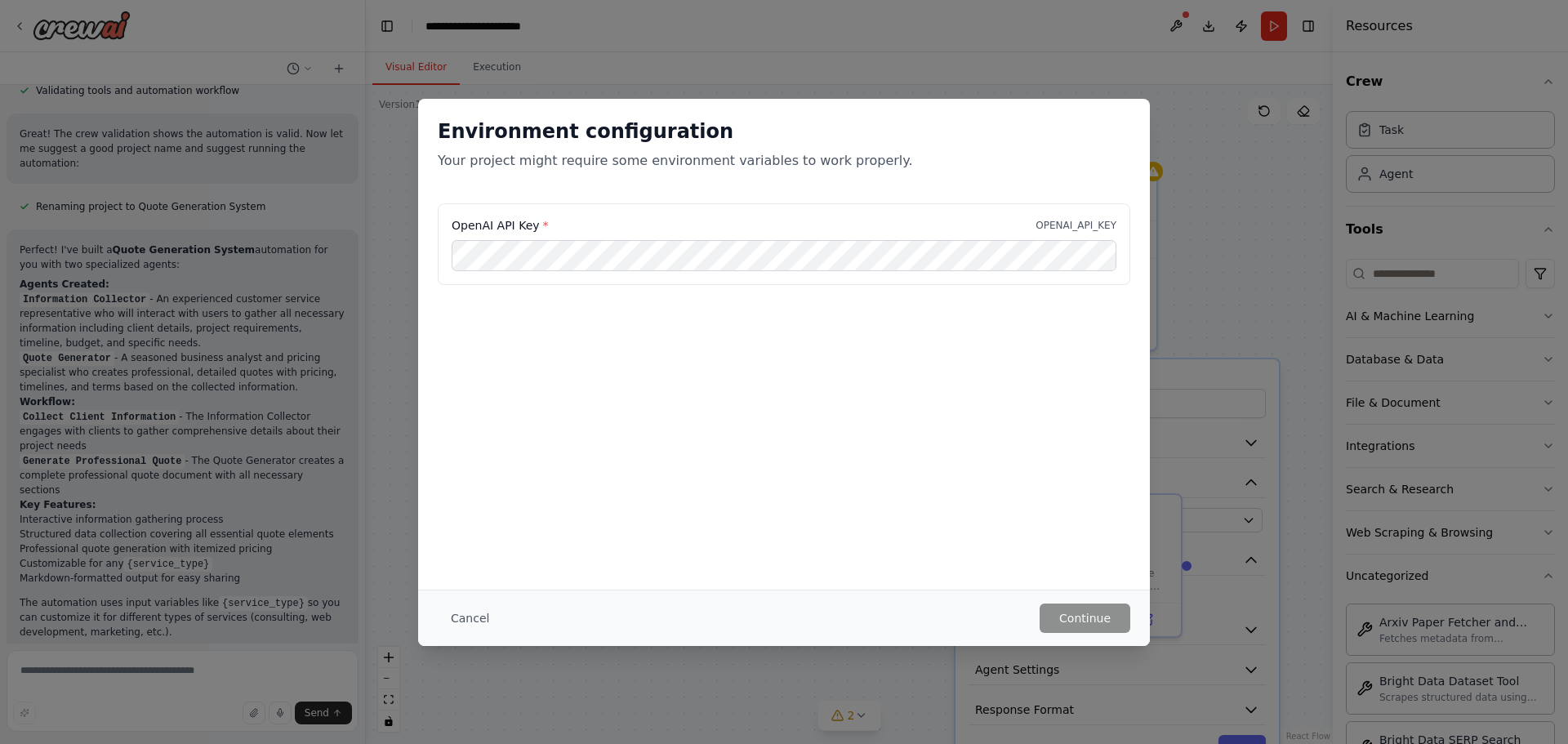
click at [1130, 36] on div "Environment configuration Your project might require some environment variables…" at bounding box center [784, 372] width 1568 height 744
click at [460, 613] on button "Cancel" at bounding box center [469, 618] width 65 height 29
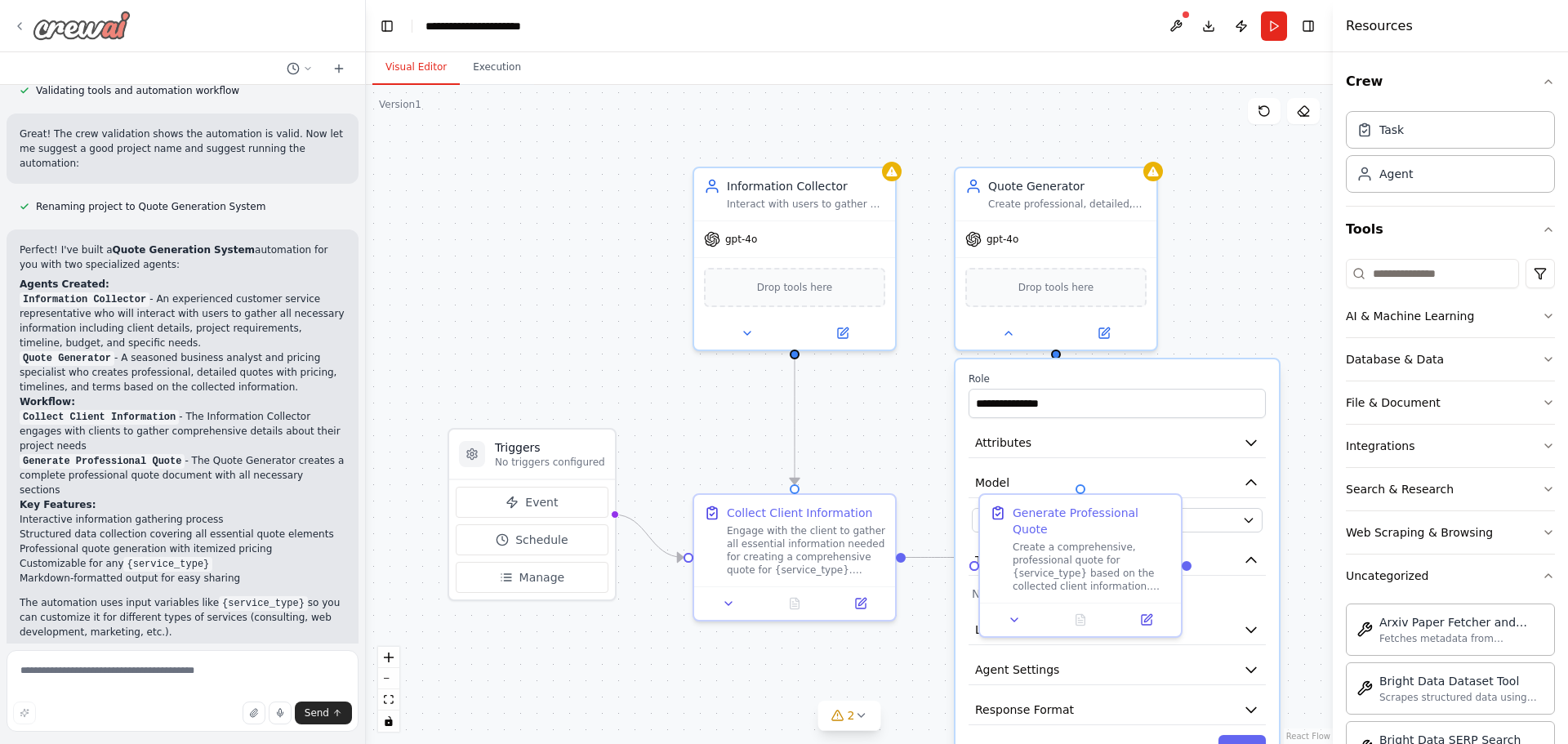
click at [22, 26] on icon at bounding box center [19, 26] width 13 height 13
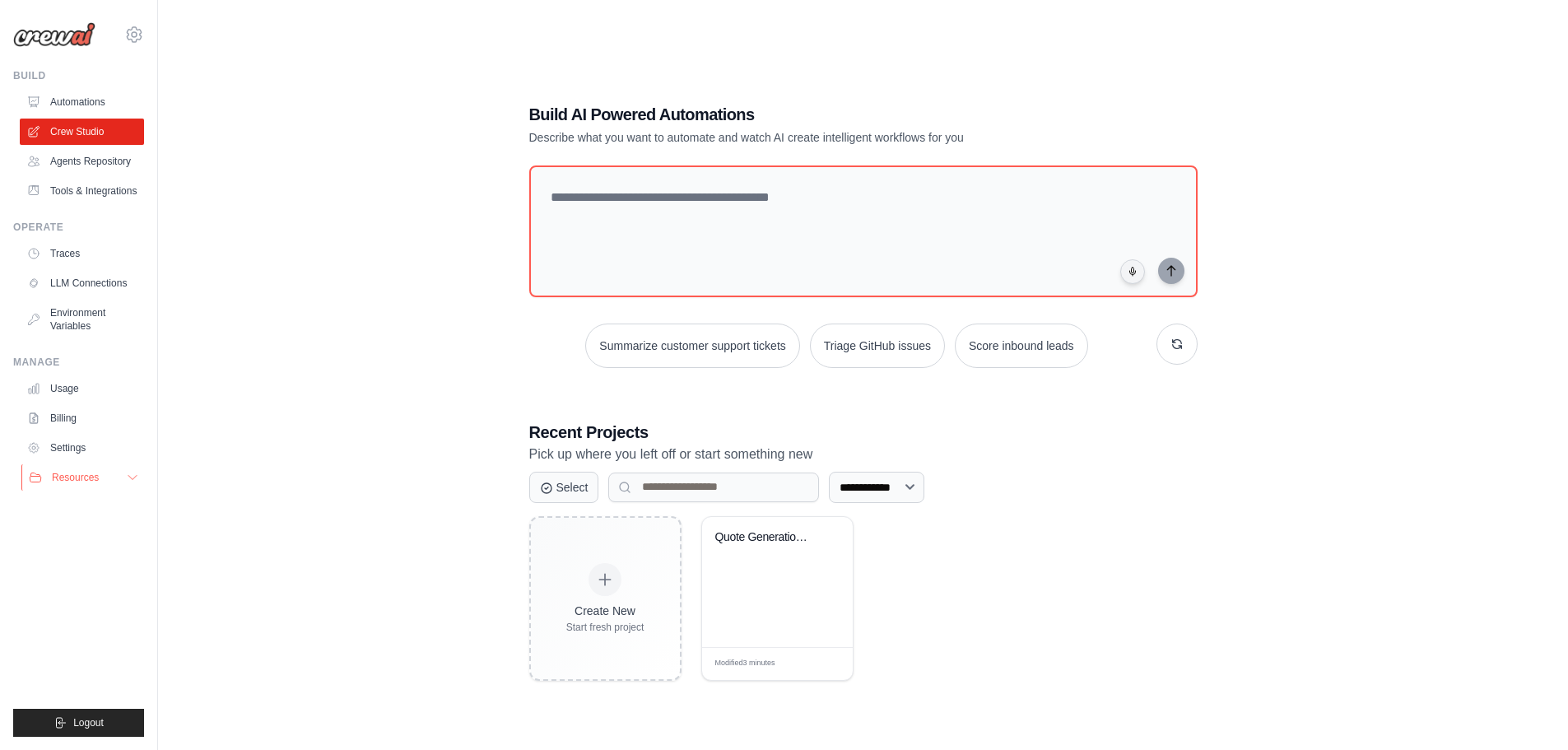
click at [120, 483] on button "Resources" at bounding box center [83, 477] width 124 height 26
click at [81, 188] on link "Tools & Integrations" at bounding box center [83, 191] width 124 height 26
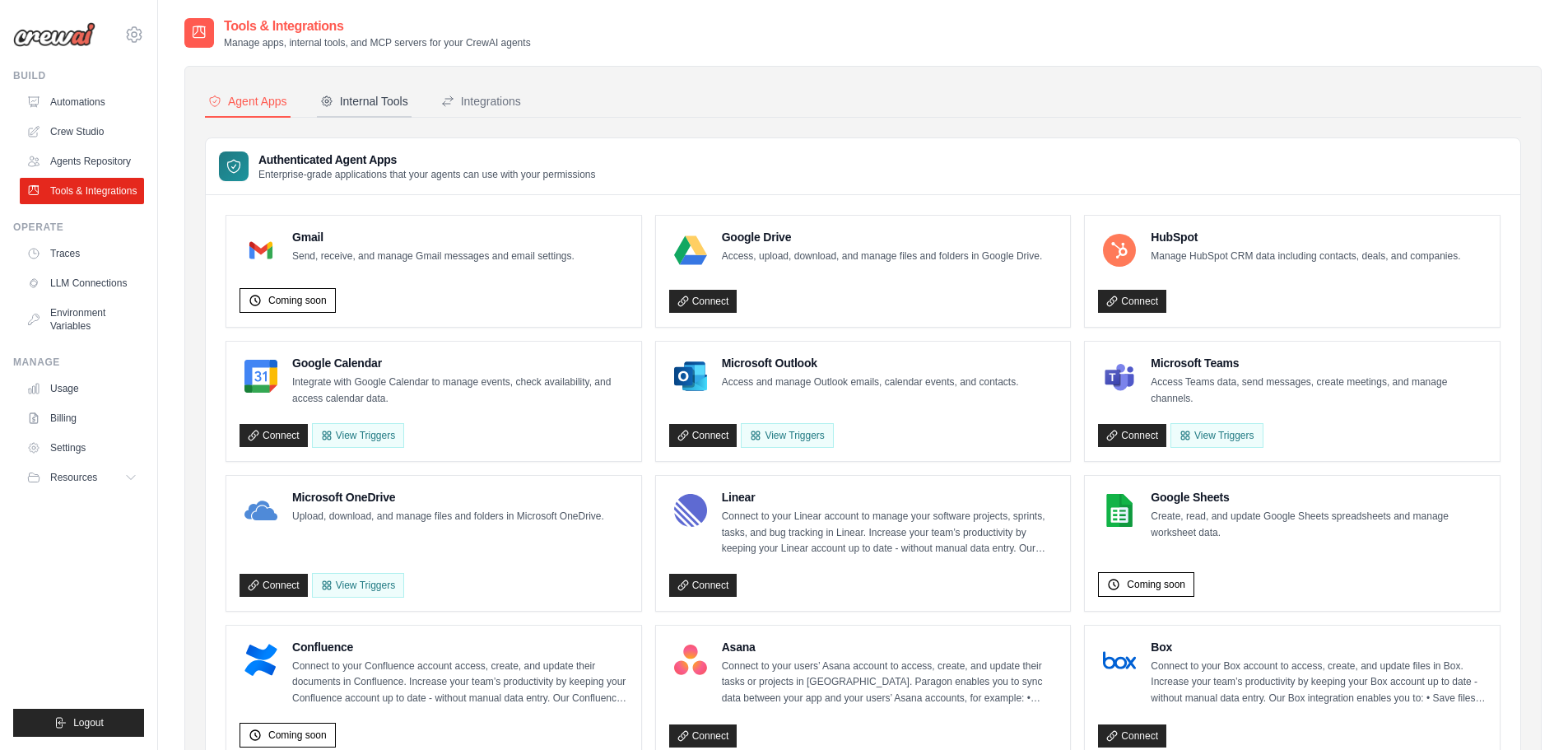
click at [367, 105] on div "Internal Tools" at bounding box center [364, 101] width 88 height 16
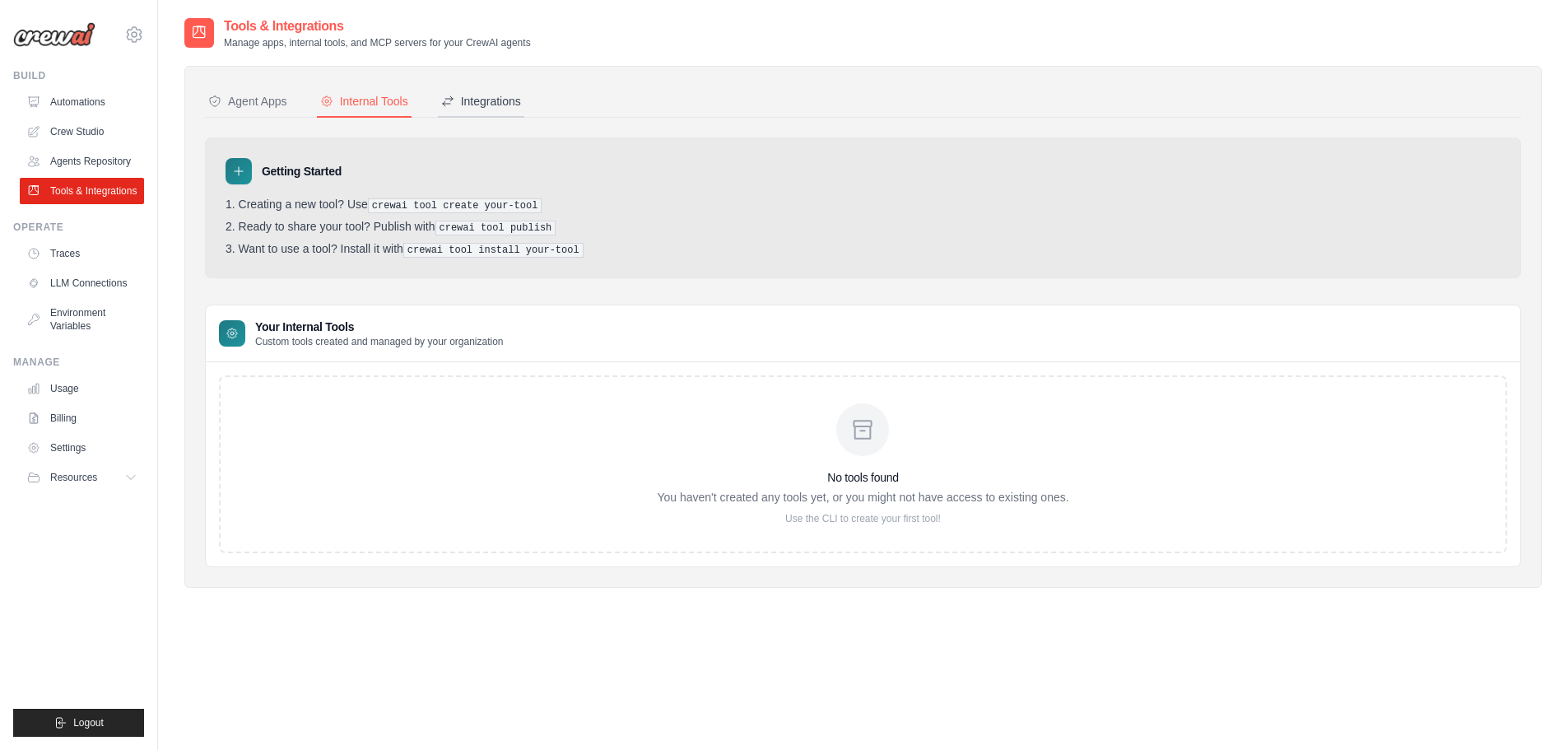
click at [489, 88] on button "Integrations" at bounding box center [482, 102] width 87 height 31
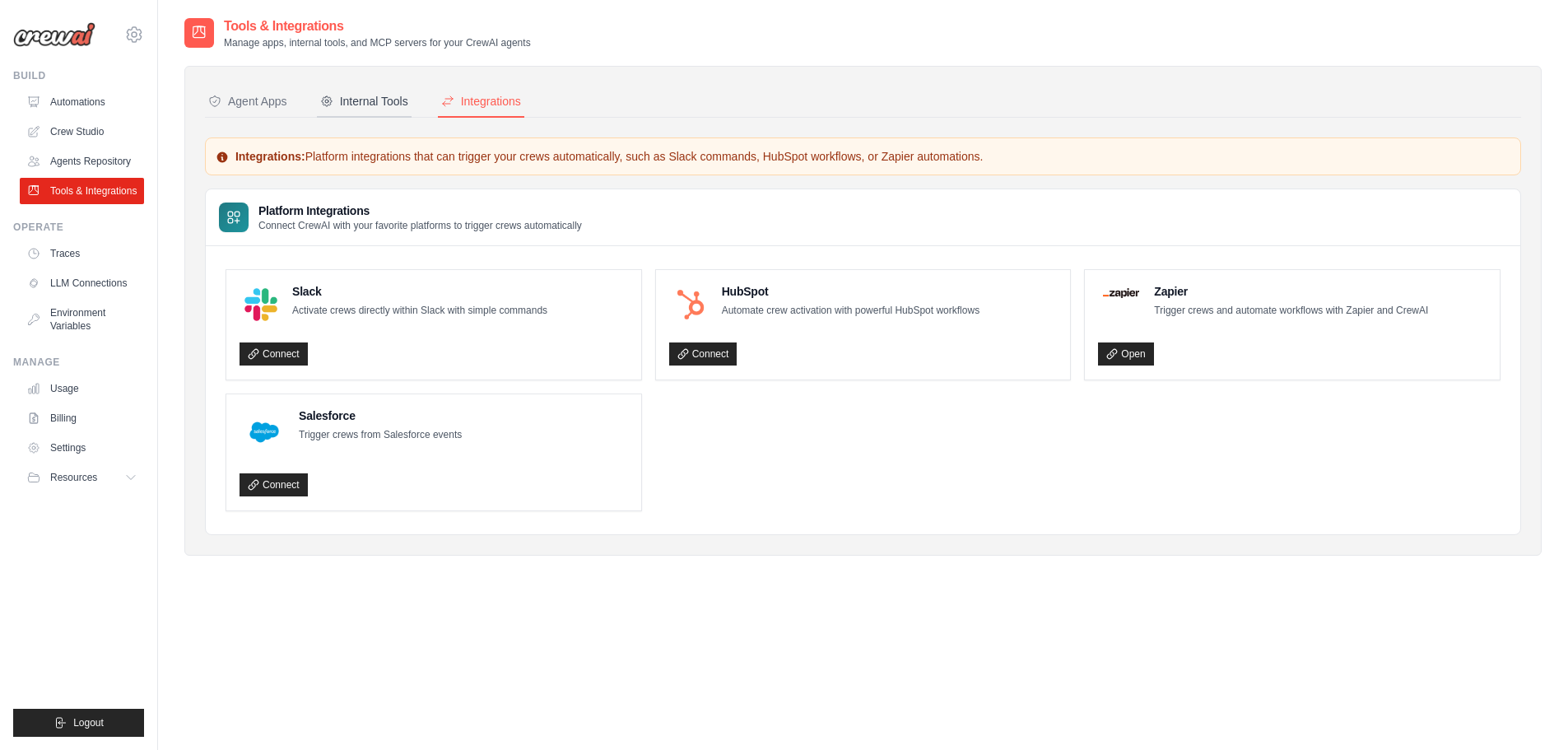
click at [364, 107] on div "Internal Tools" at bounding box center [364, 101] width 88 height 16
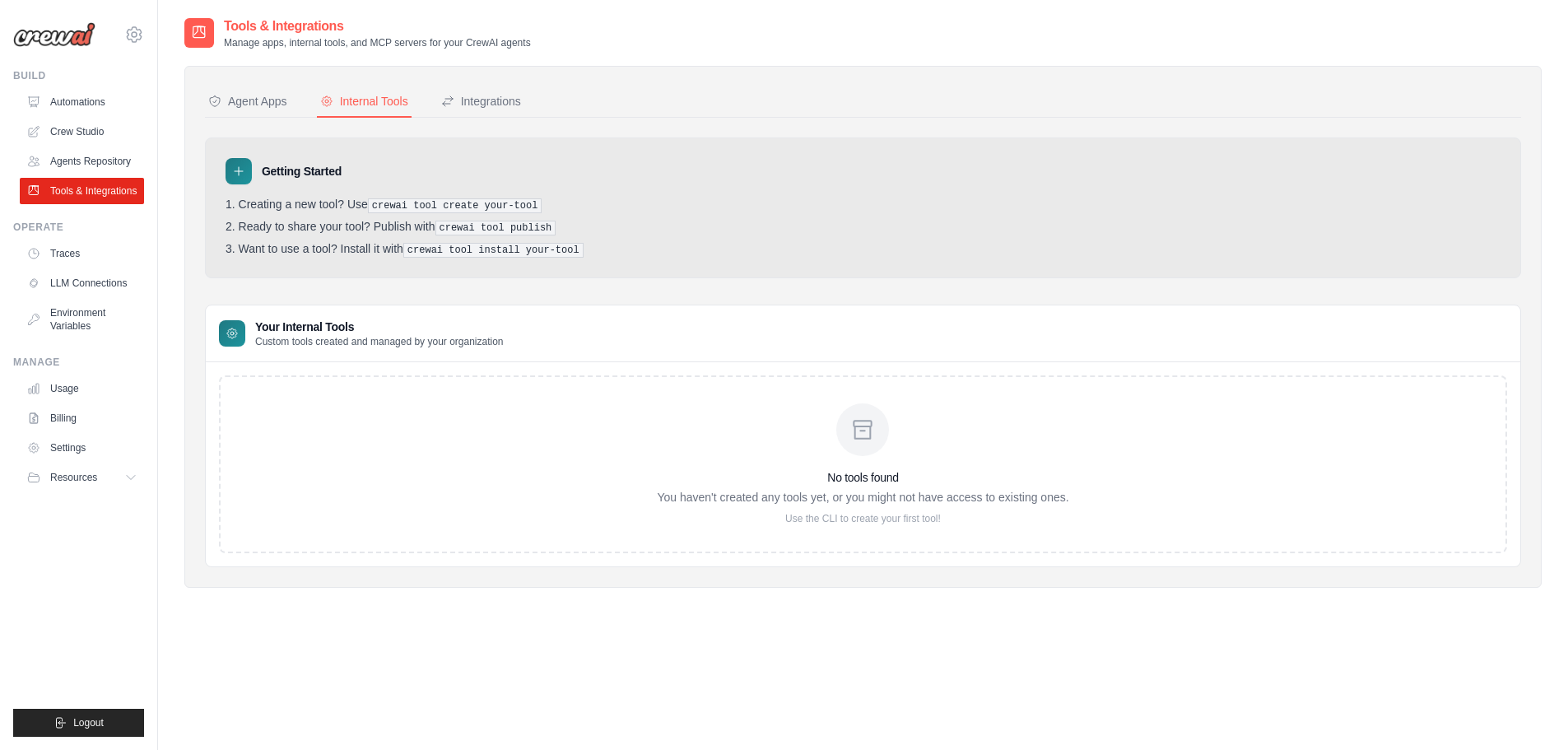
click at [656, 418] on div "No tools found You haven't created any tools yet, or you might not have access …" at bounding box center [863, 464] width 1288 height 178
click at [877, 512] on p "Use the CLI to create your first tool!" at bounding box center [863, 518] width 411 height 13
click at [243, 168] on icon at bounding box center [238, 171] width 13 height 13
click at [327, 184] on div "Getting Started" at bounding box center [863, 171] width 1275 height 26
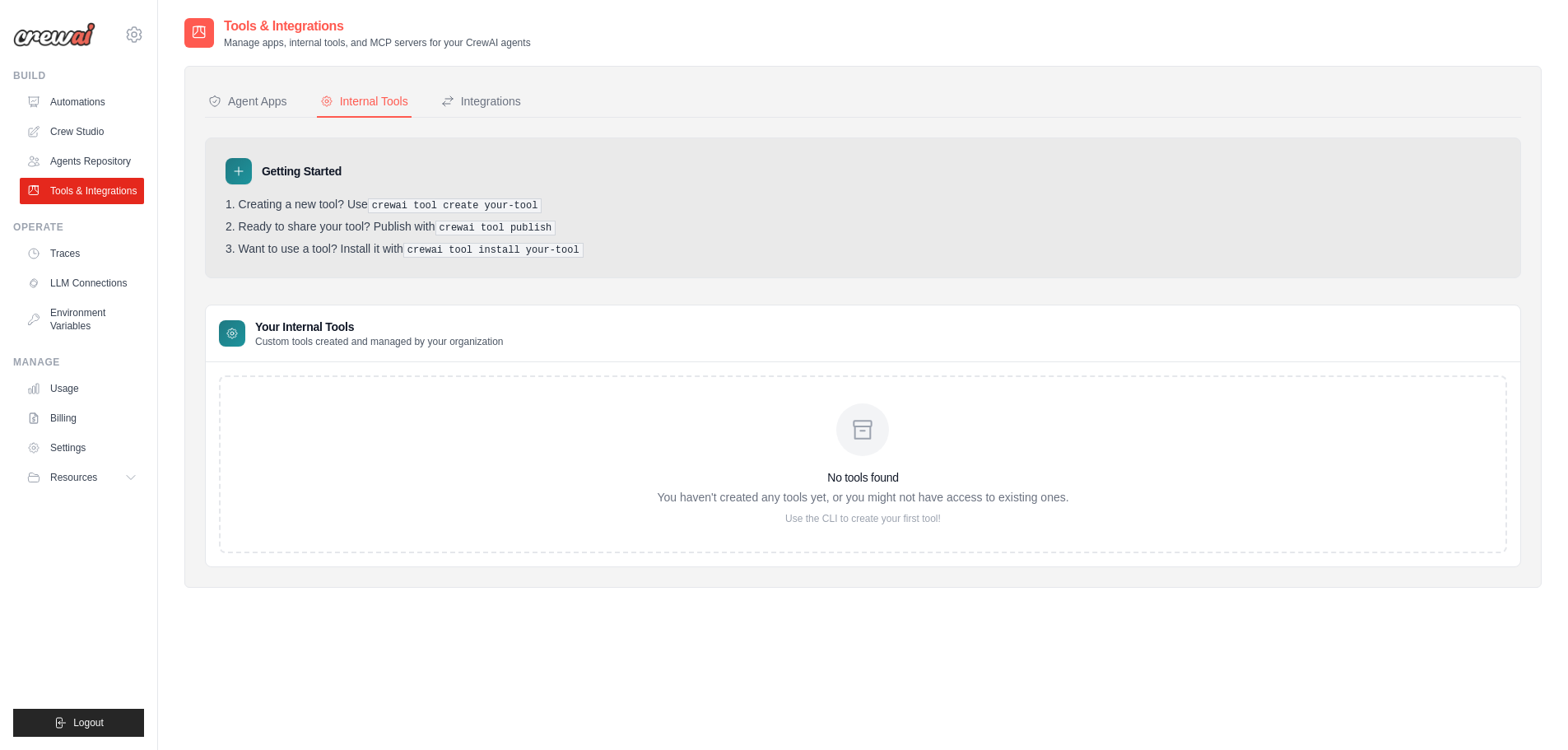
click at [371, 242] on li "Want to use a tool? Install it with crewai tool install your-tool" at bounding box center [863, 250] width 1275 height 16
click at [220, 336] on div at bounding box center [232, 333] width 26 height 26
click at [253, 107] on div "Agent Apps" at bounding box center [247, 101] width 79 height 16
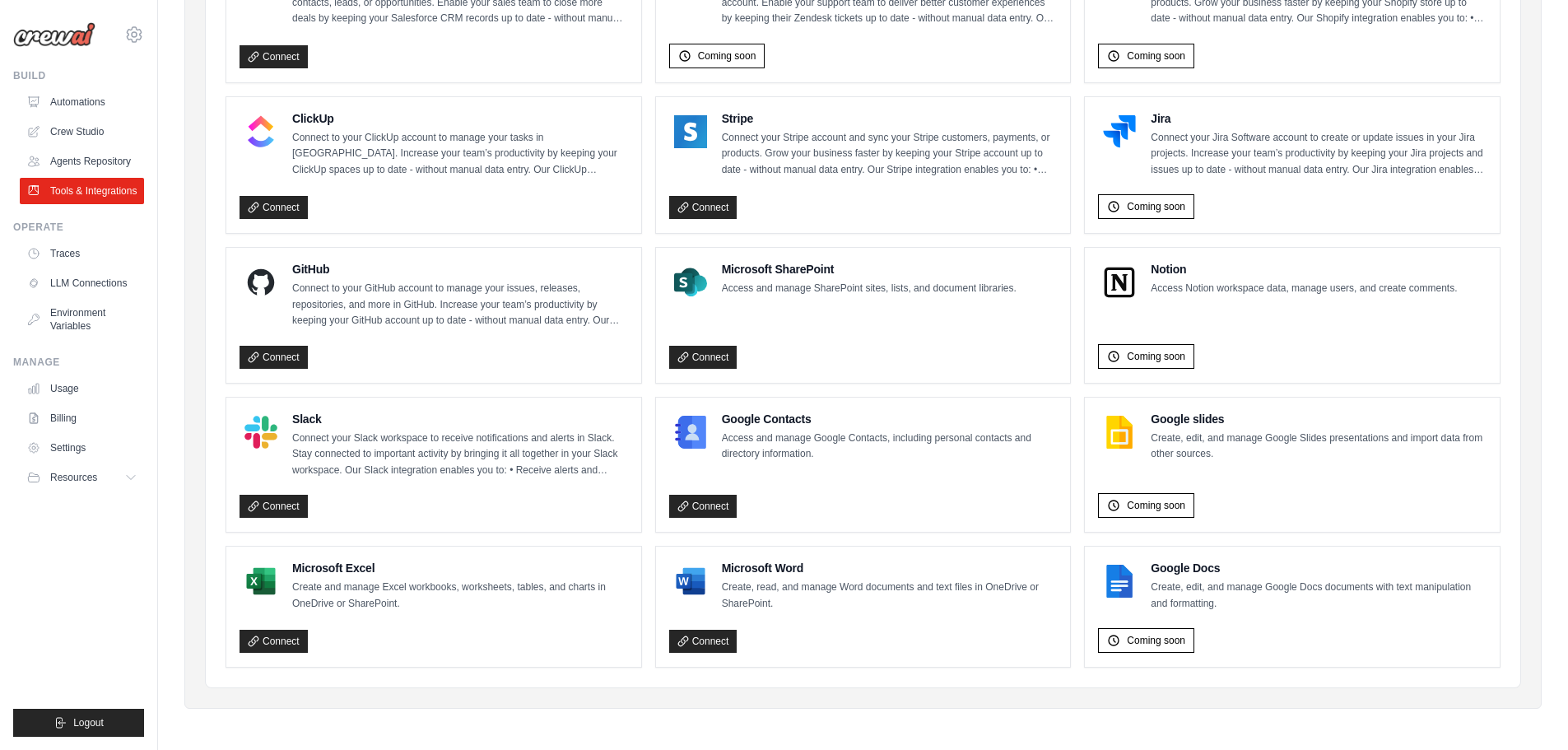
scroll to position [832, 0]
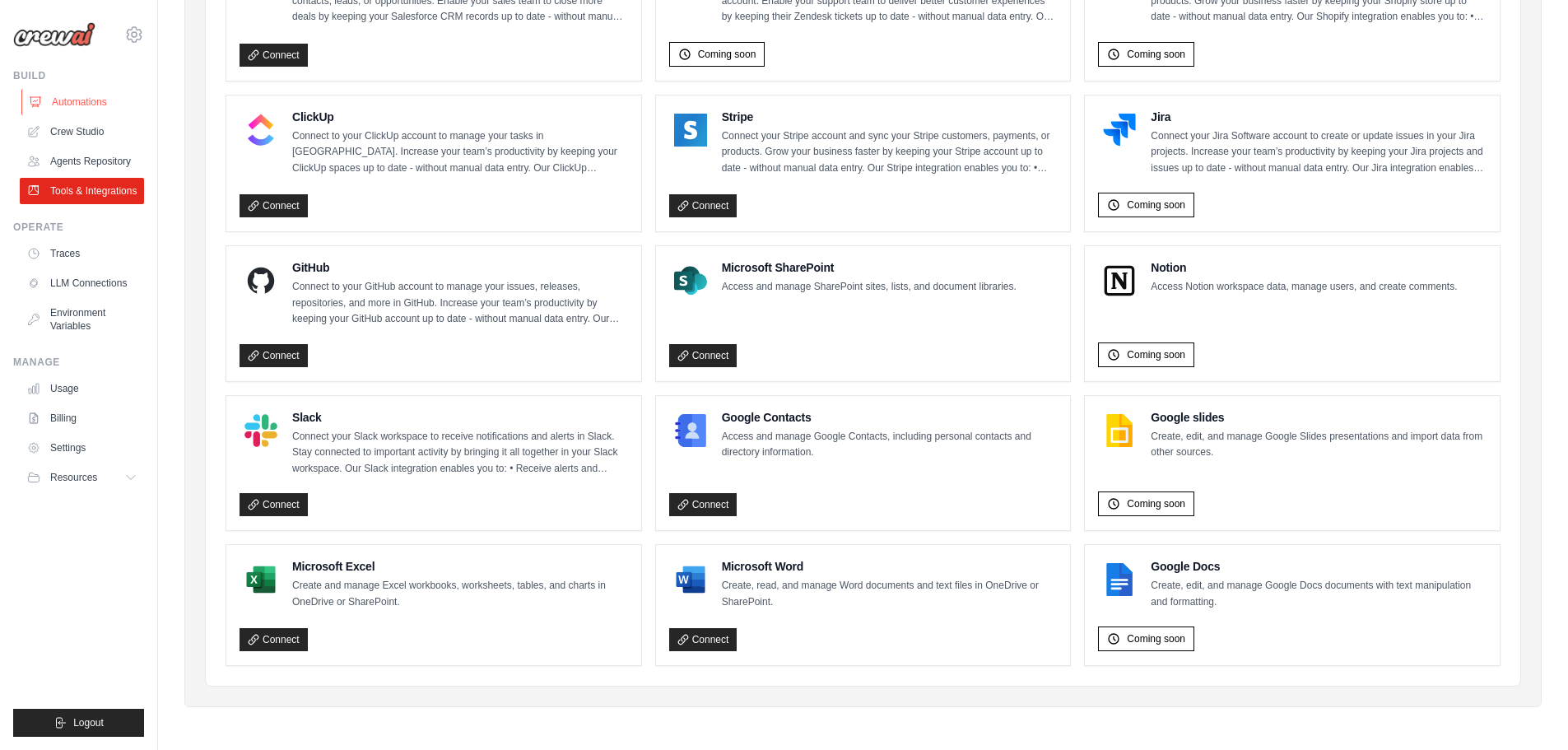
click at [95, 103] on link "Automations" at bounding box center [83, 102] width 124 height 26
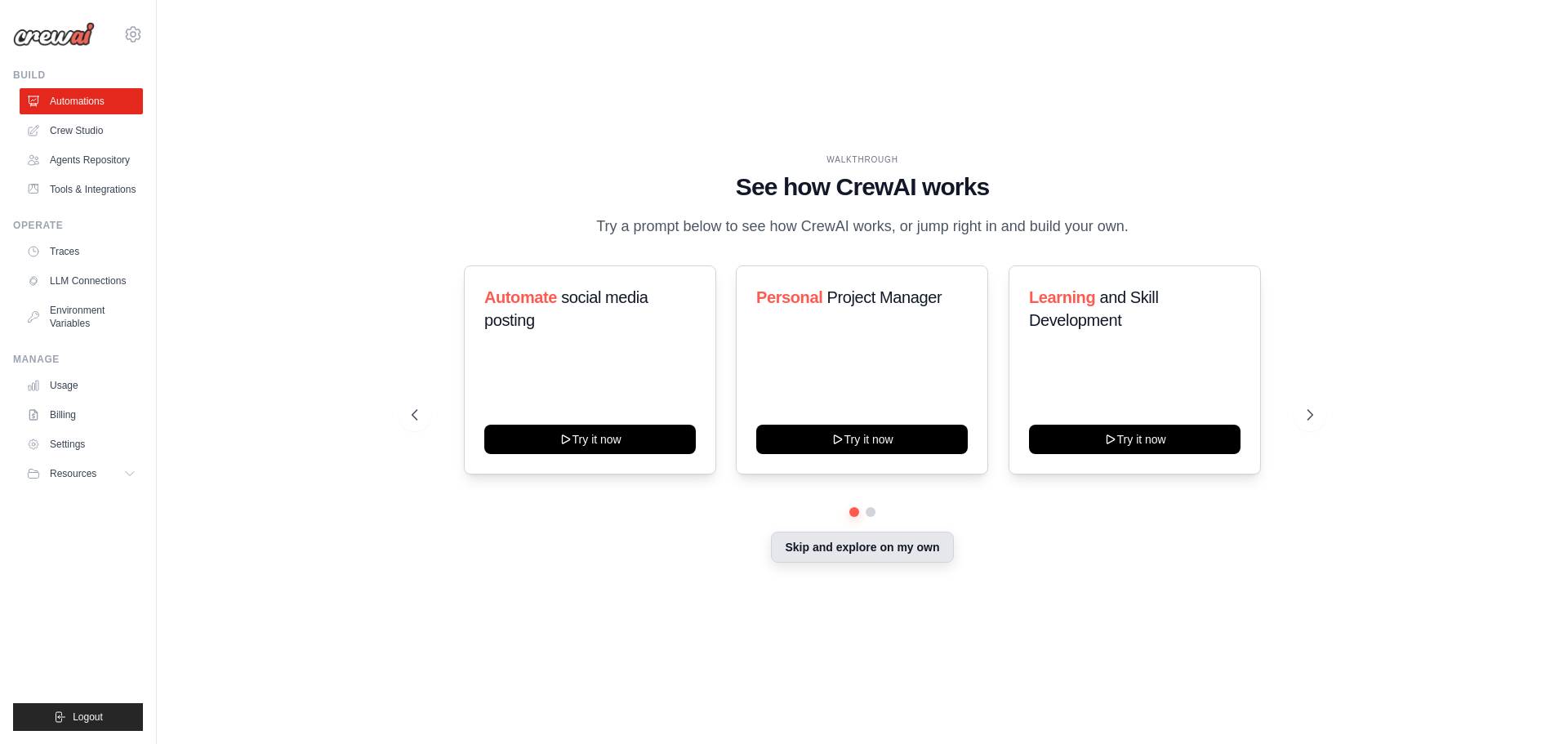
click at [862, 551] on button "Skip and explore on my own" at bounding box center [862, 547] width 183 height 31
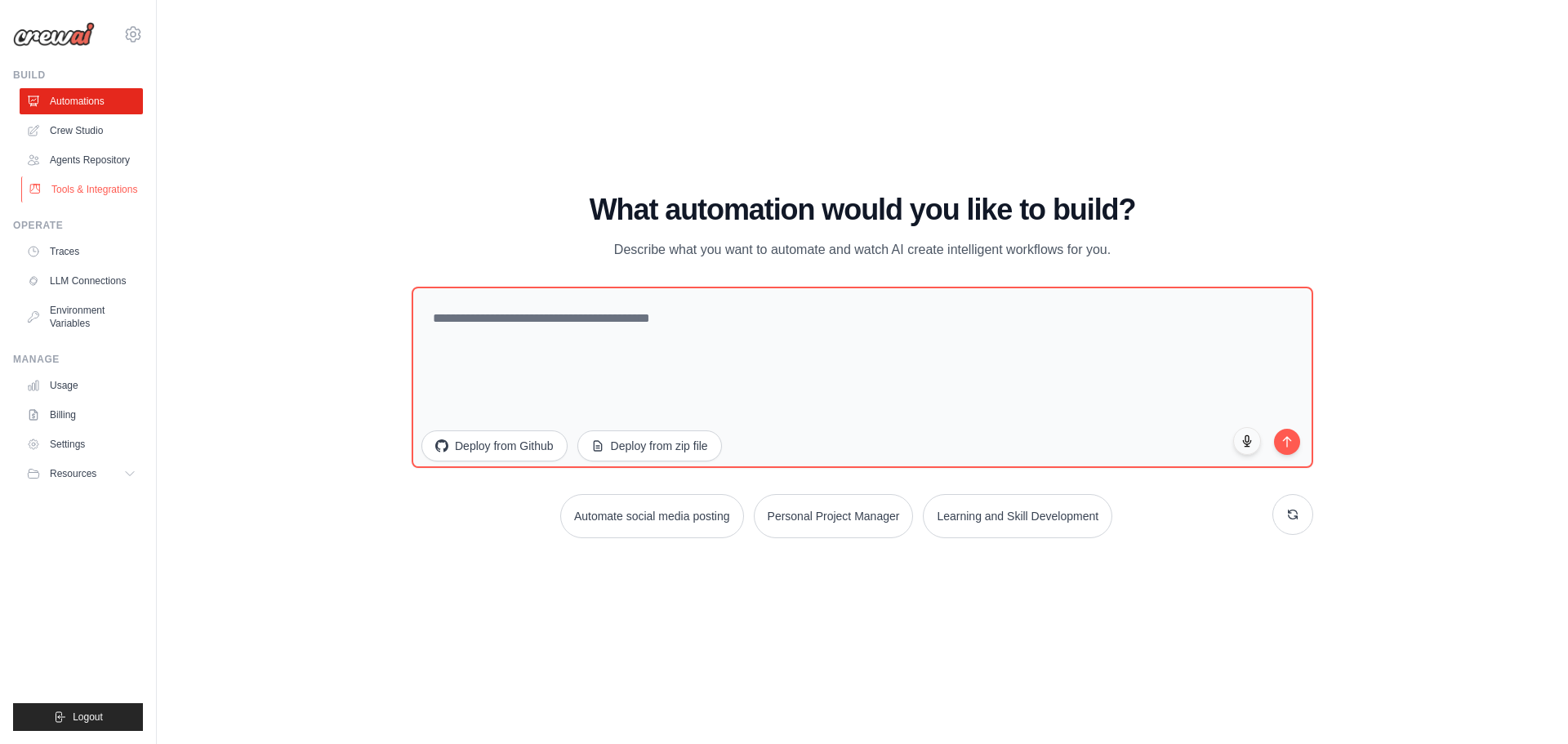
click at [87, 190] on link "Tools & Integrations" at bounding box center [83, 189] width 123 height 26
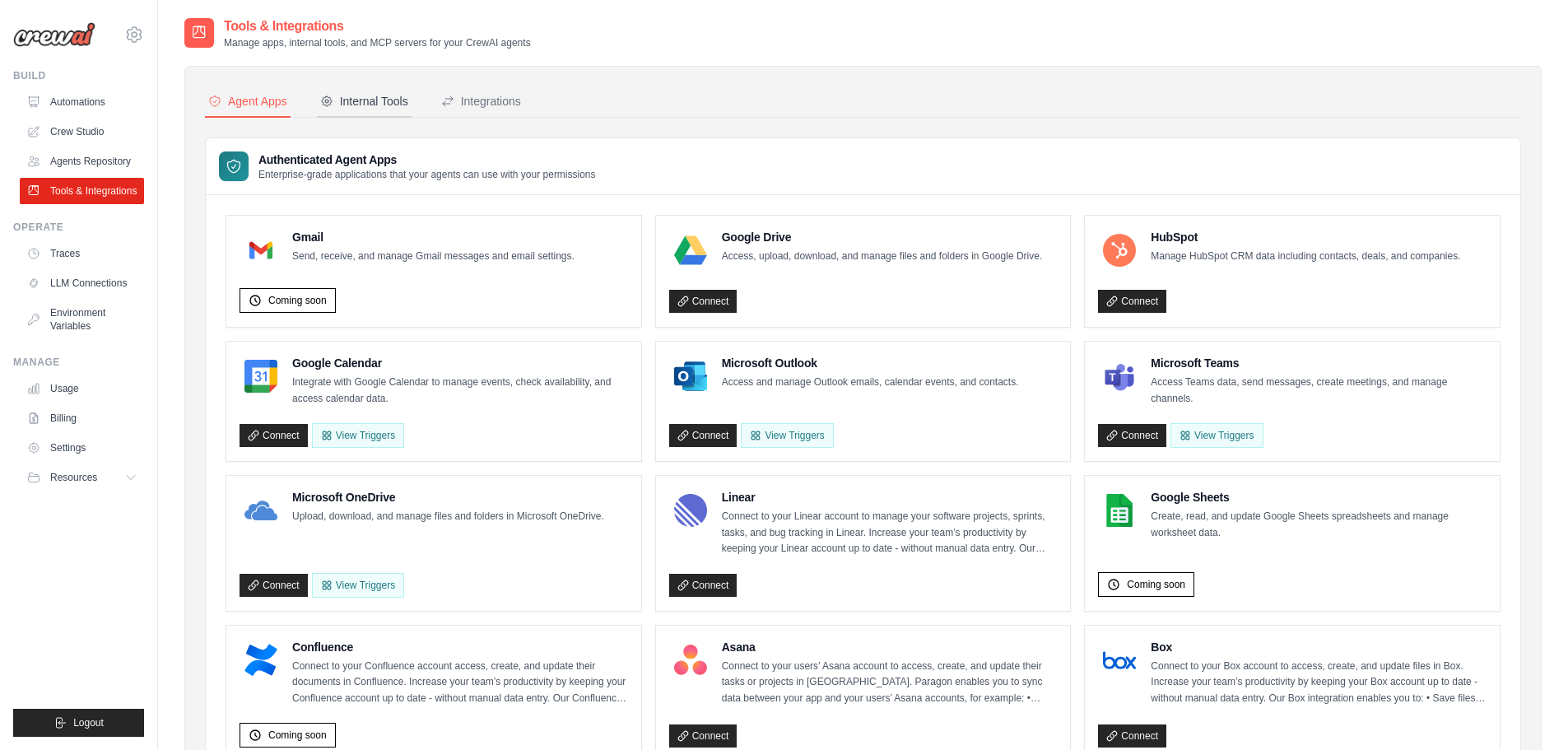
click at [351, 91] on button "Internal Tools" at bounding box center [364, 102] width 95 height 31
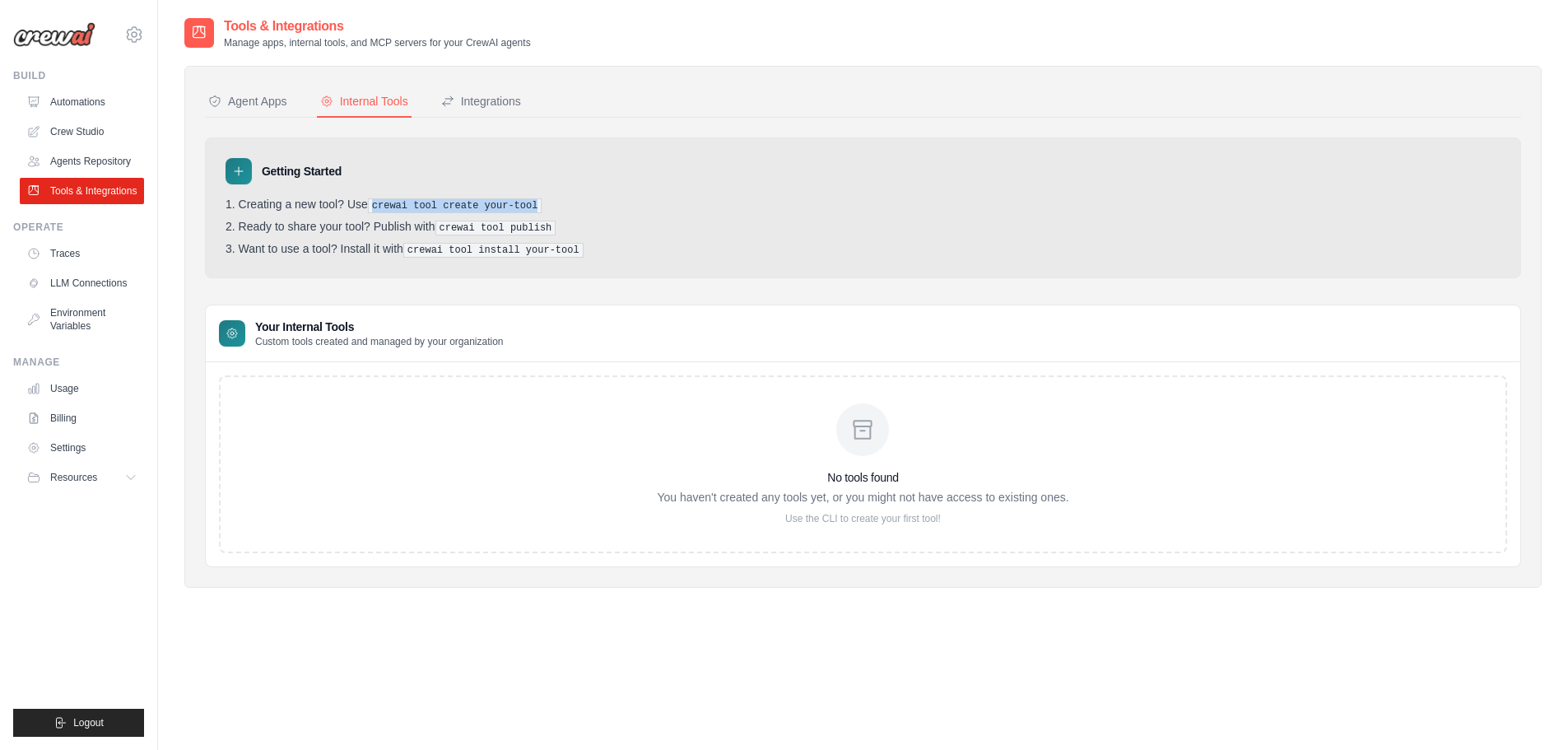
drag, startPoint x: 377, startPoint y: 202, endPoint x: 540, endPoint y: 208, distance: 163.1
click at [540, 208] on li "Creating a new tool? Use crewai tool create your-tool" at bounding box center [863, 206] width 1275 height 16
copy pre "crewai tool create your-tool"
click at [379, 358] on div "Your Internal Tools Custom tools created and managed by your organization" at bounding box center [863, 333] width 1315 height 56
click at [981, 461] on div "No tools found You haven't created any tools yet, or you might not have access …" at bounding box center [863, 464] width 411 height 122
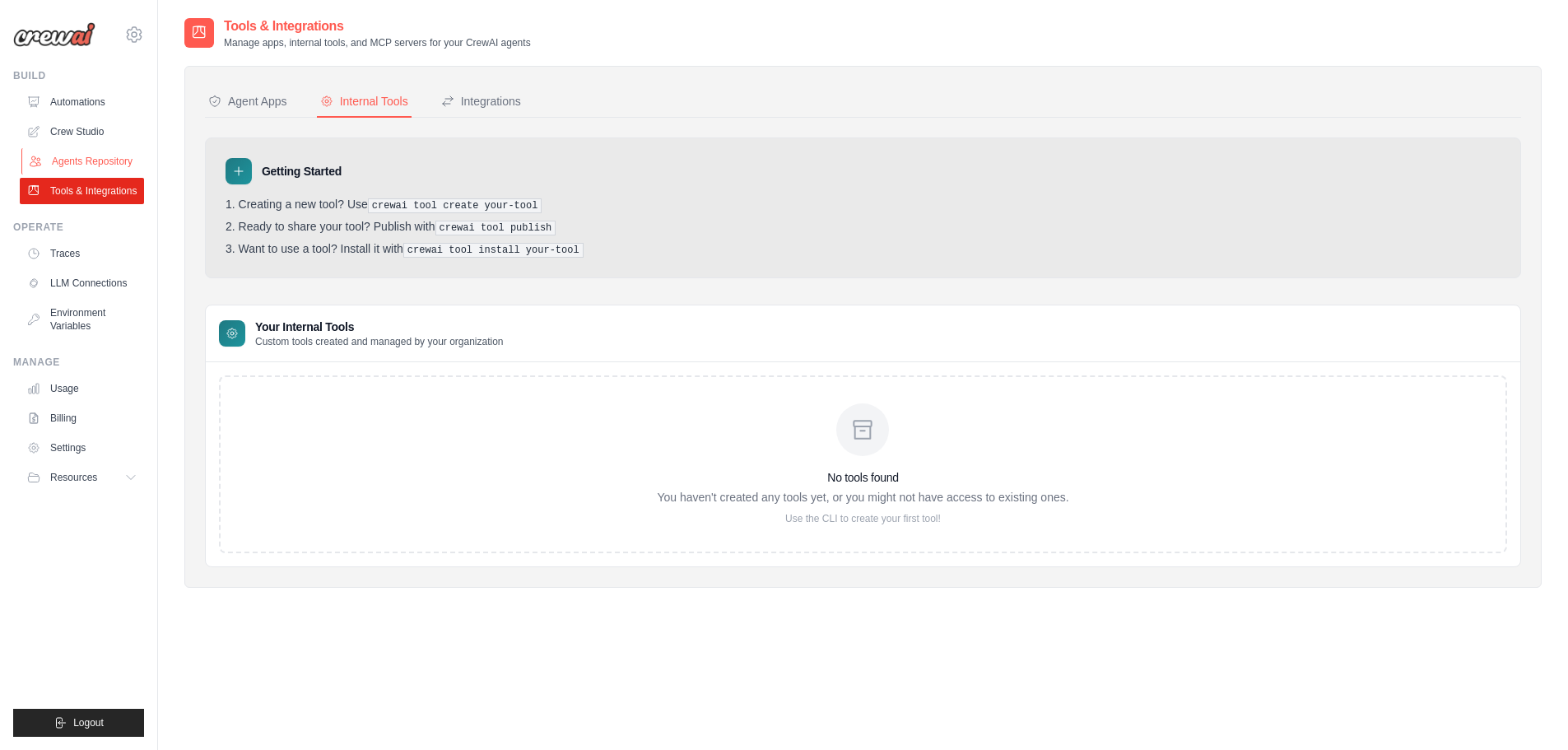
click at [76, 161] on link "Agents Repository" at bounding box center [83, 161] width 124 height 26
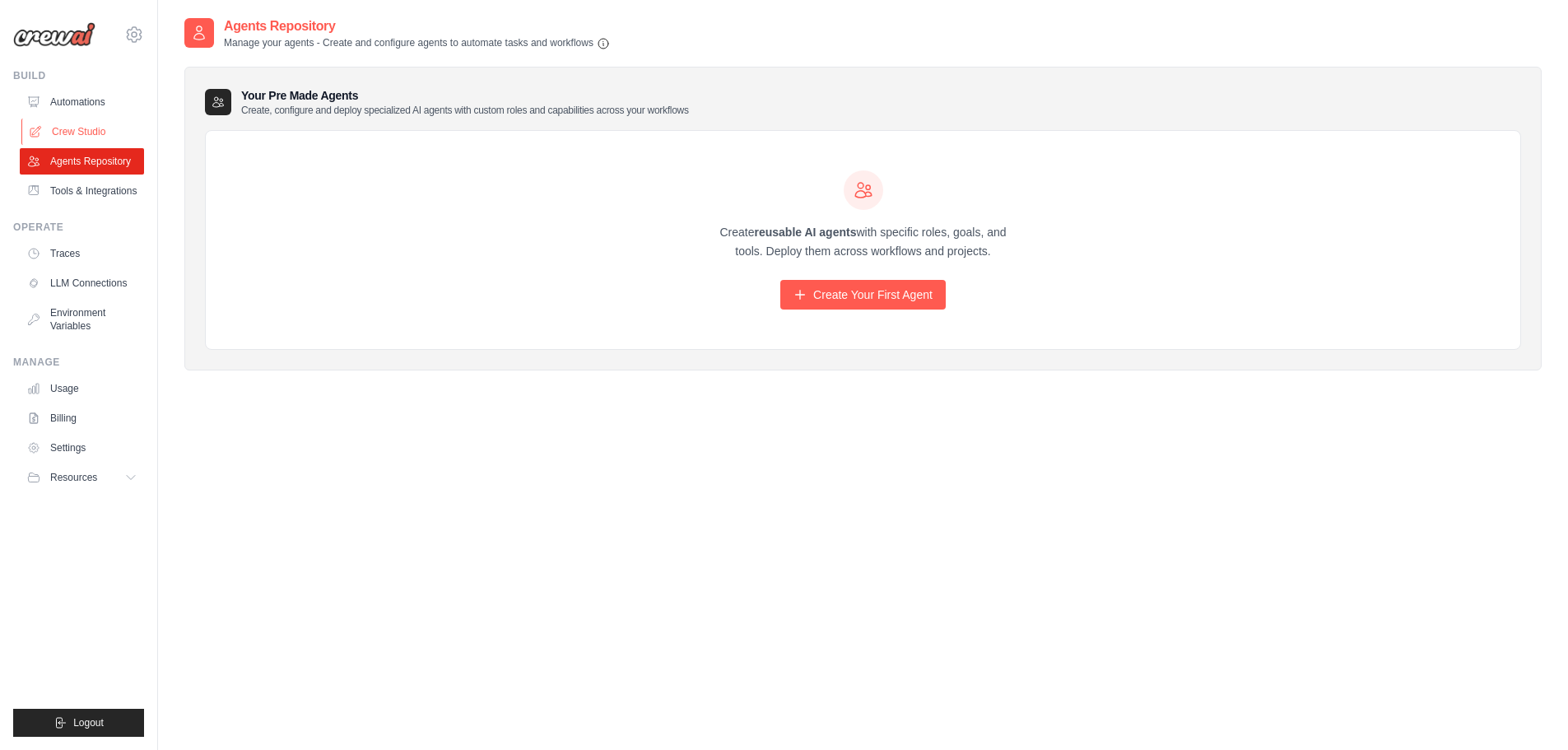
click at [81, 135] on link "Crew Studio" at bounding box center [83, 132] width 124 height 26
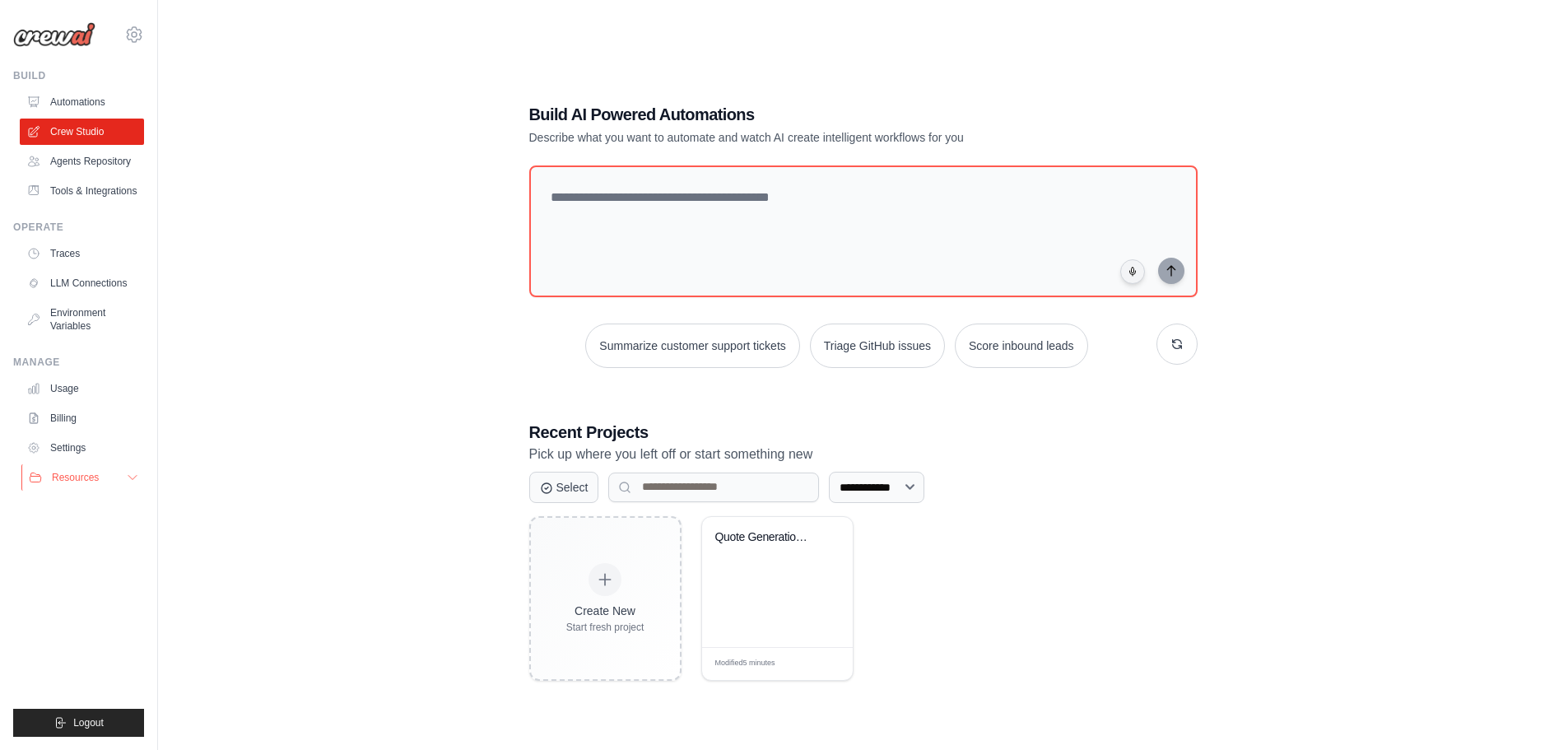
click at [128, 471] on icon at bounding box center [132, 477] width 13 height 13
